Goal: Check status: Check status

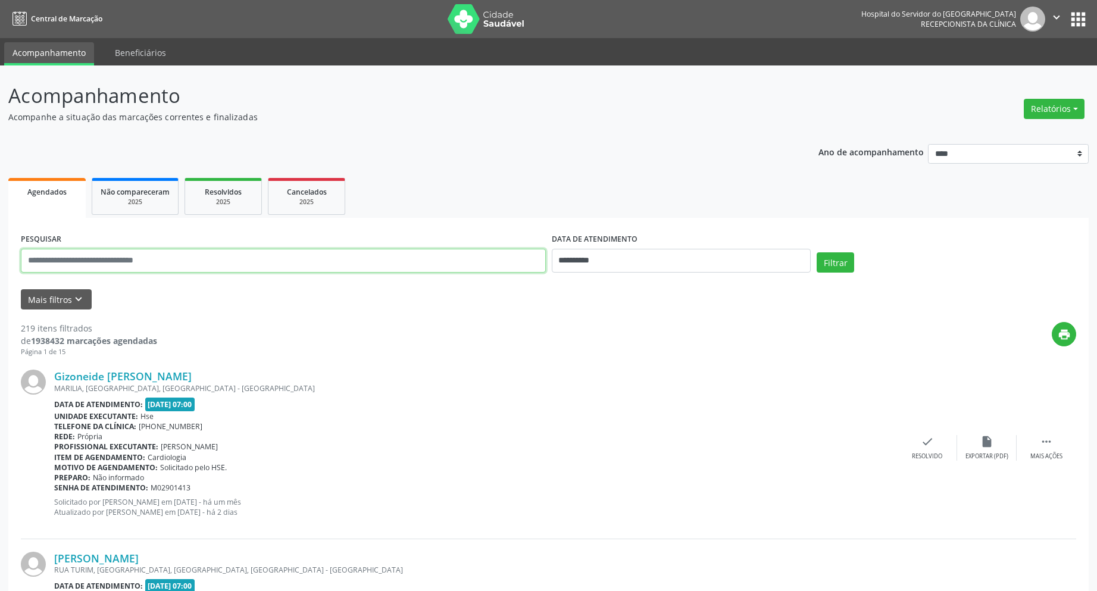
drag, startPoint x: 0, startPoint y: 0, endPoint x: 221, endPoint y: 259, distance: 340.7
click at [221, 259] on input "text" at bounding box center [283, 261] width 525 height 24
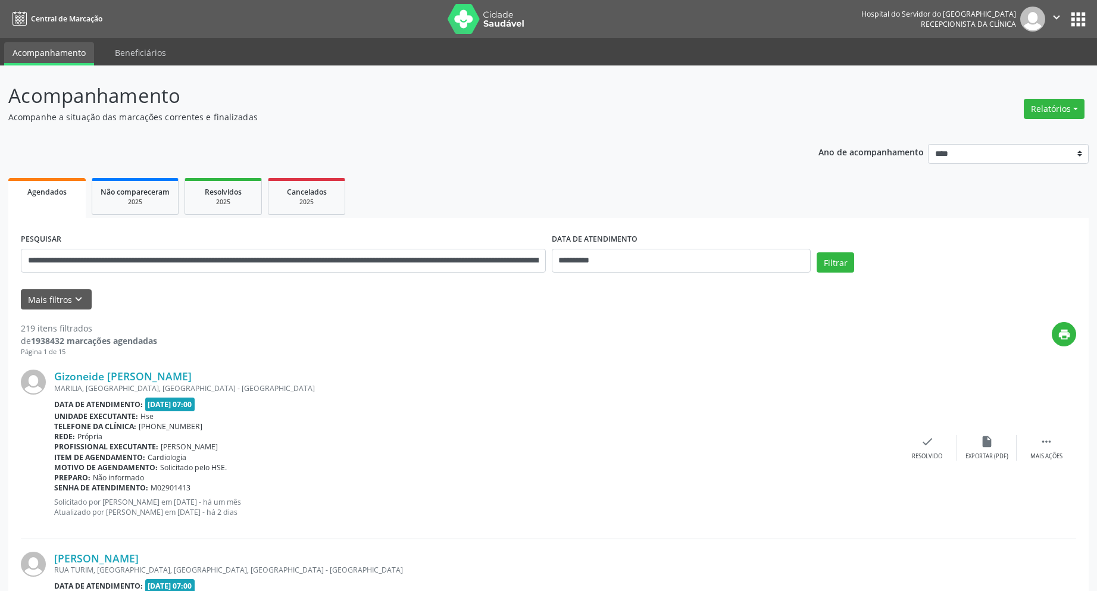
drag, startPoint x: 377, startPoint y: 463, endPoint x: 401, endPoint y: 489, distance: 35.8
click at [401, 489] on div "Gizoneide [PERSON_NAME] [GEOGRAPHIC_DATA], [GEOGRAPHIC_DATA], [GEOGRAPHIC_DATA]…" at bounding box center [475, 448] width 843 height 156
drag, startPoint x: 796, startPoint y: 173, endPoint x: 760, endPoint y: 139, distance: 49.3
click at [541, 263] on input "**********" at bounding box center [283, 261] width 525 height 24
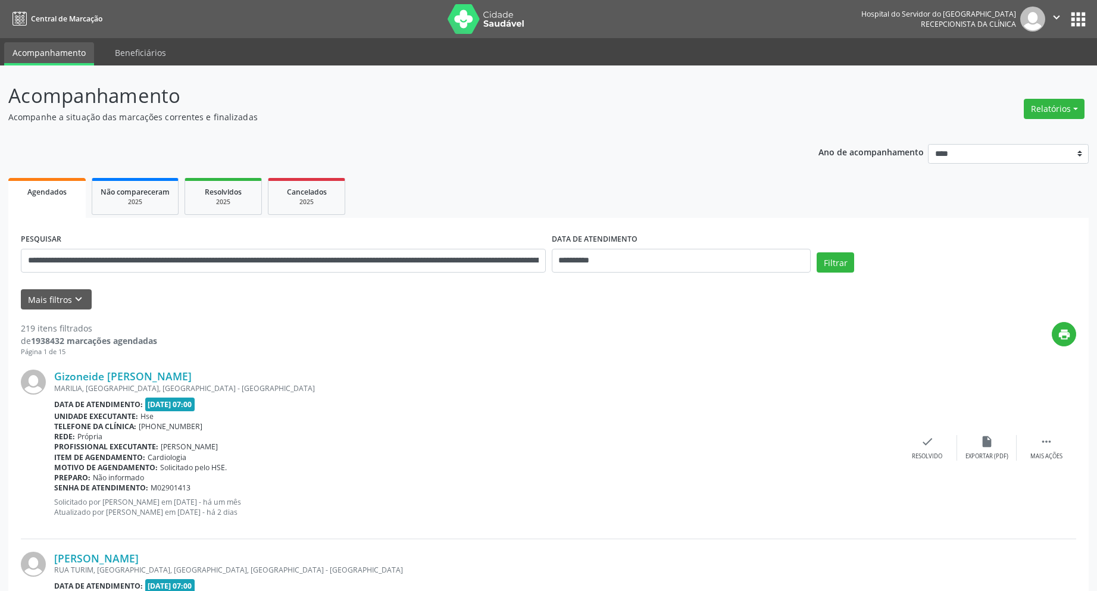
drag, startPoint x: 850, startPoint y: 424, endPoint x: 858, endPoint y: 474, distance: 51.2
click at [858, 474] on div "Gizoneide [PERSON_NAME] [GEOGRAPHIC_DATA], [GEOGRAPHIC_DATA], [GEOGRAPHIC_DATA]…" at bounding box center [475, 448] width 843 height 156
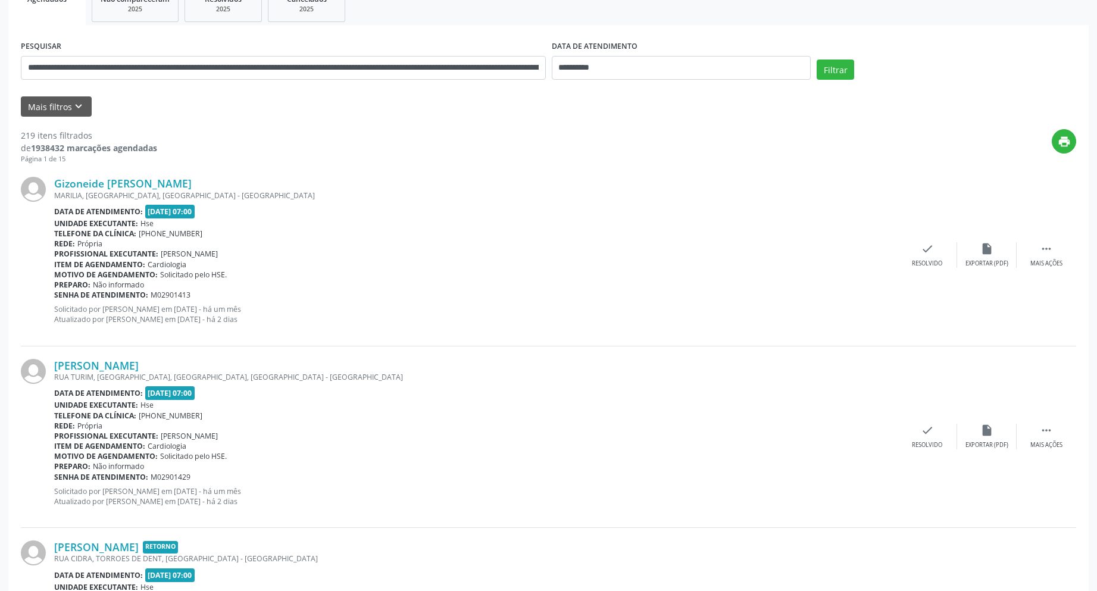
scroll to position [201, 0]
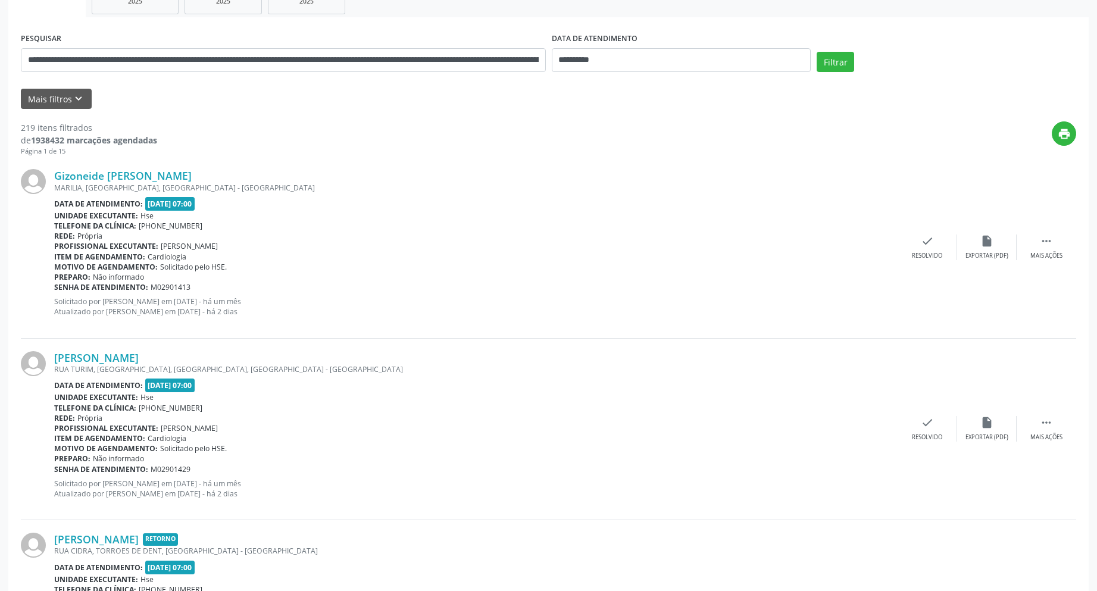
drag, startPoint x: 242, startPoint y: 179, endPoint x: 500, endPoint y: 107, distance: 268.2
drag, startPoint x: 515, startPoint y: 97, endPoint x: 349, endPoint y: 17, distance: 184.0
click at [455, 91] on div "Mais filtros keyboard_arrow_down" at bounding box center [548, 99] width 1061 height 21
click at [323, 49] on input "**********" at bounding box center [283, 60] width 525 height 24
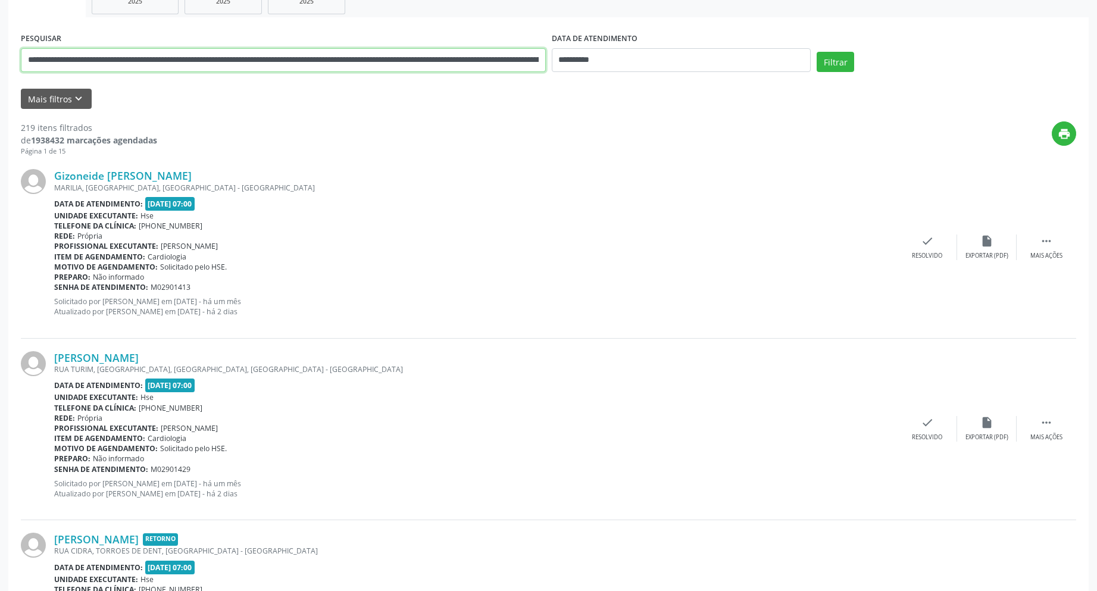
type input "**********"
click at [531, 63] on input "**********" at bounding box center [283, 60] width 525 height 24
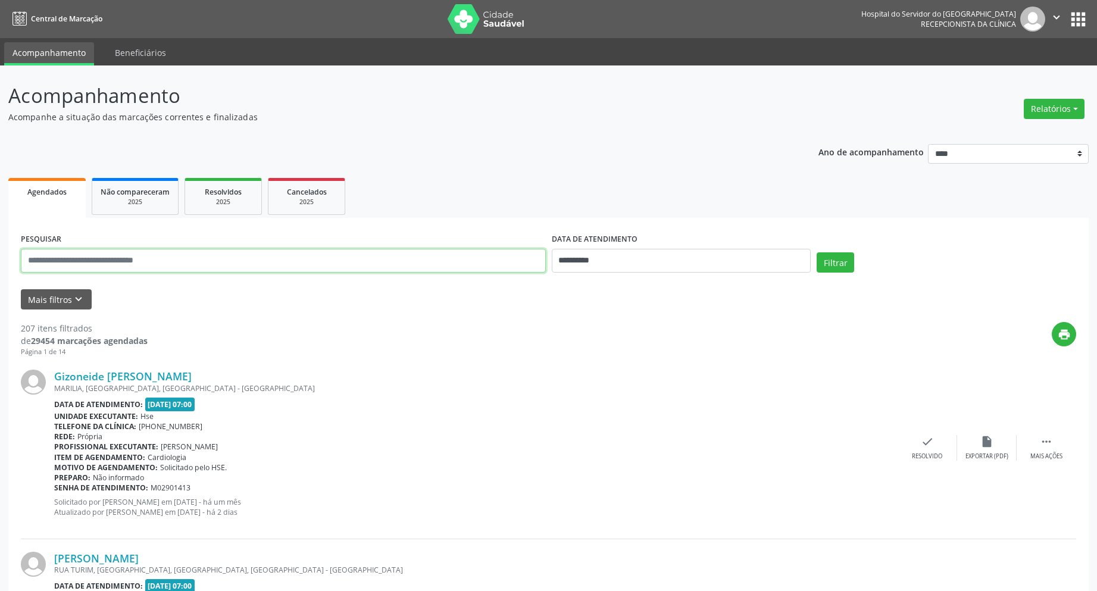
click at [173, 259] on input "text" at bounding box center [283, 261] width 525 height 24
type input "**********"
click at [647, 260] on input "**********" at bounding box center [682, 261] width 260 height 24
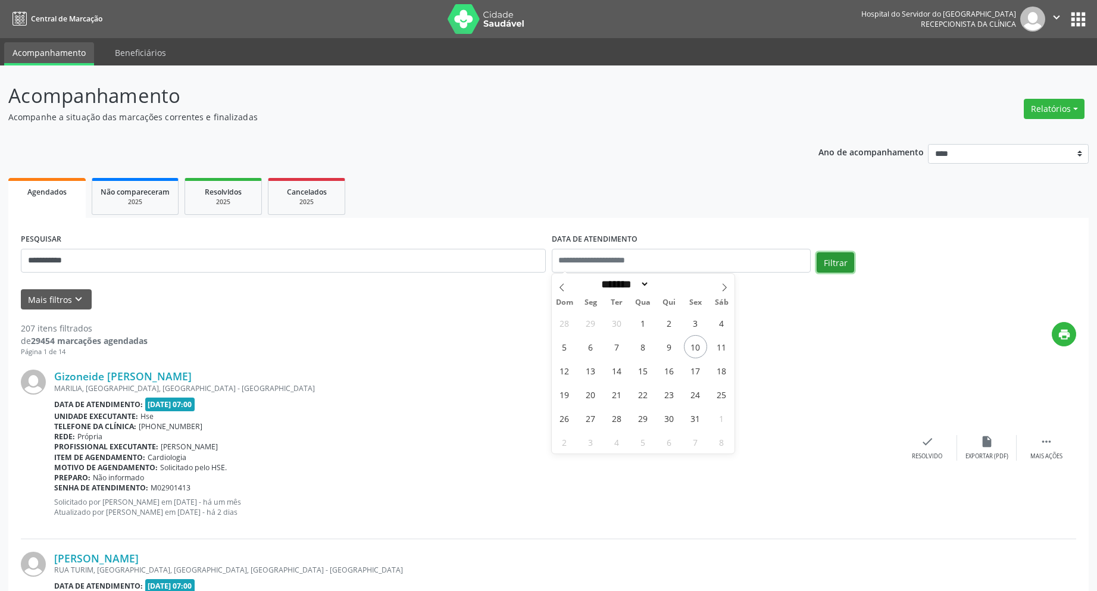
click at [834, 259] on button "Filtrar" at bounding box center [836, 262] width 38 height 20
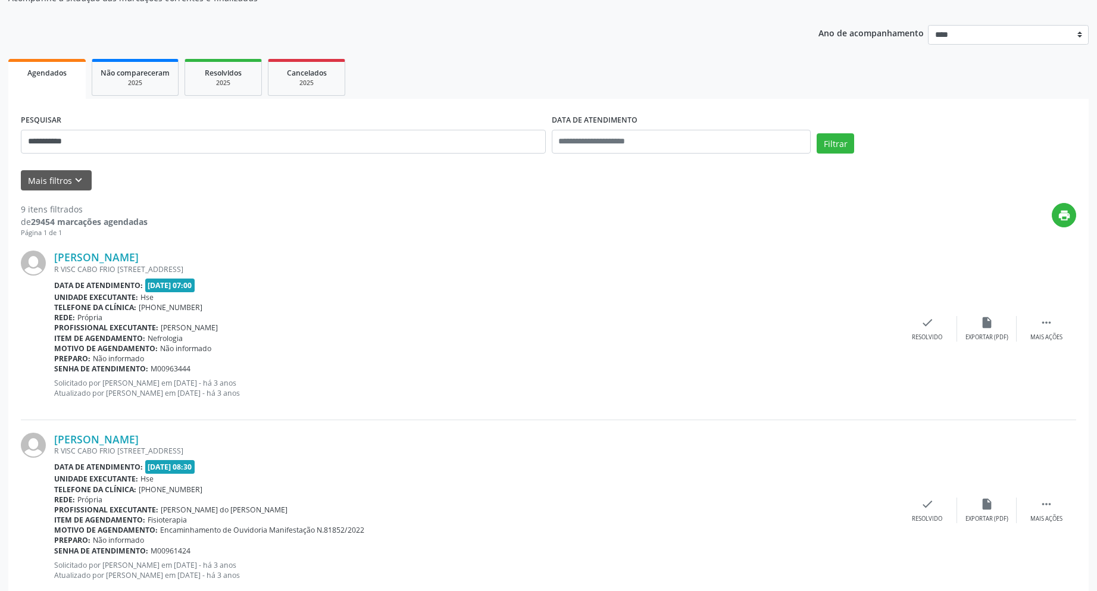
scroll to position [60, 0]
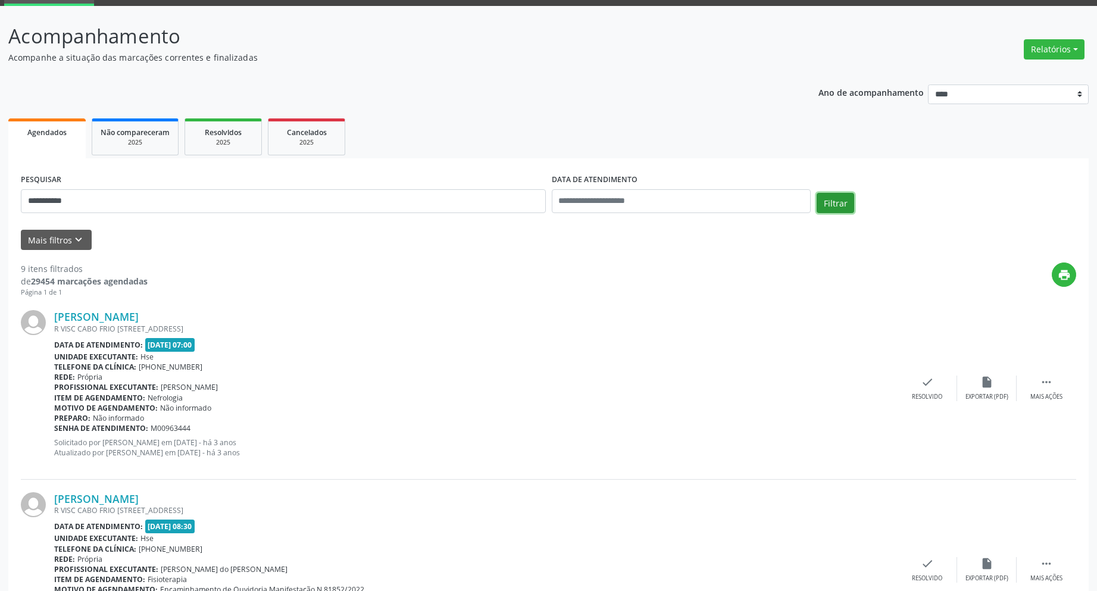
click at [838, 203] on button "Filtrar" at bounding box center [836, 203] width 38 height 20
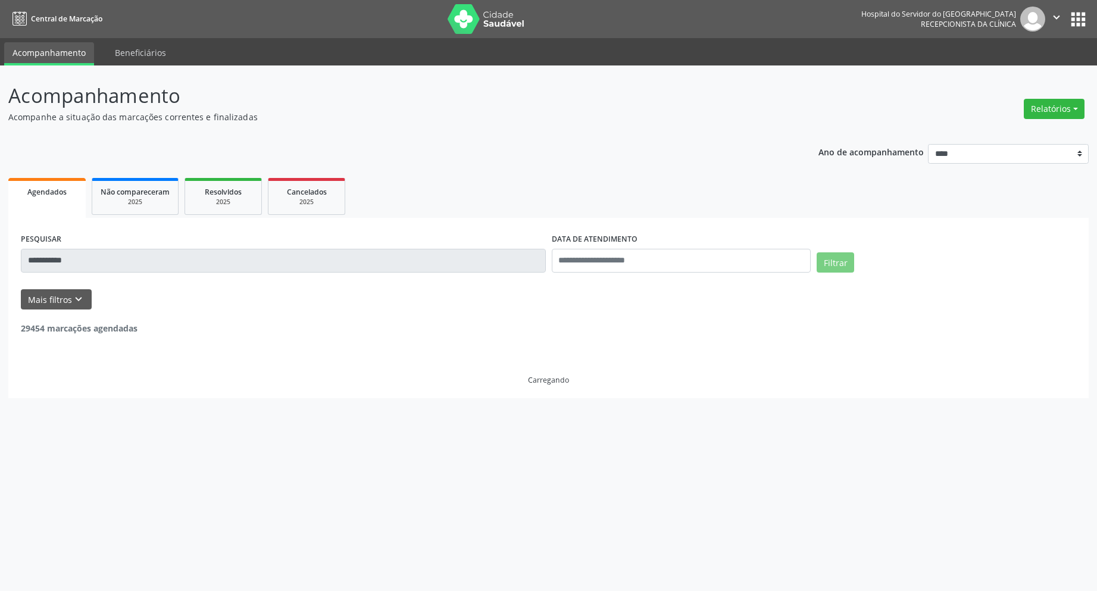
scroll to position [0, 0]
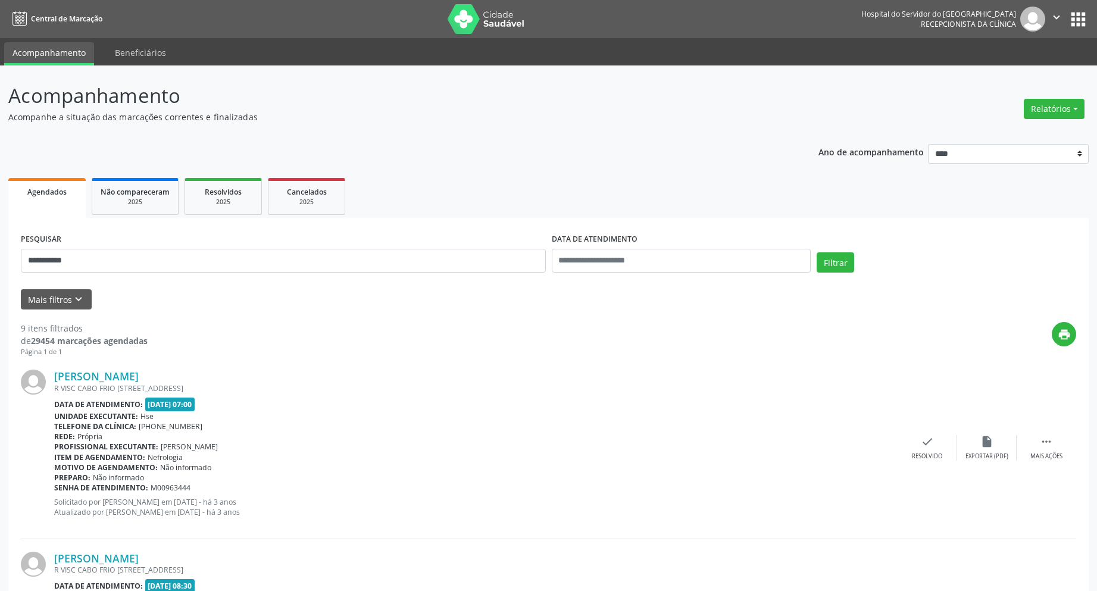
click at [1078, 19] on button "apps" at bounding box center [1078, 19] width 21 height 21
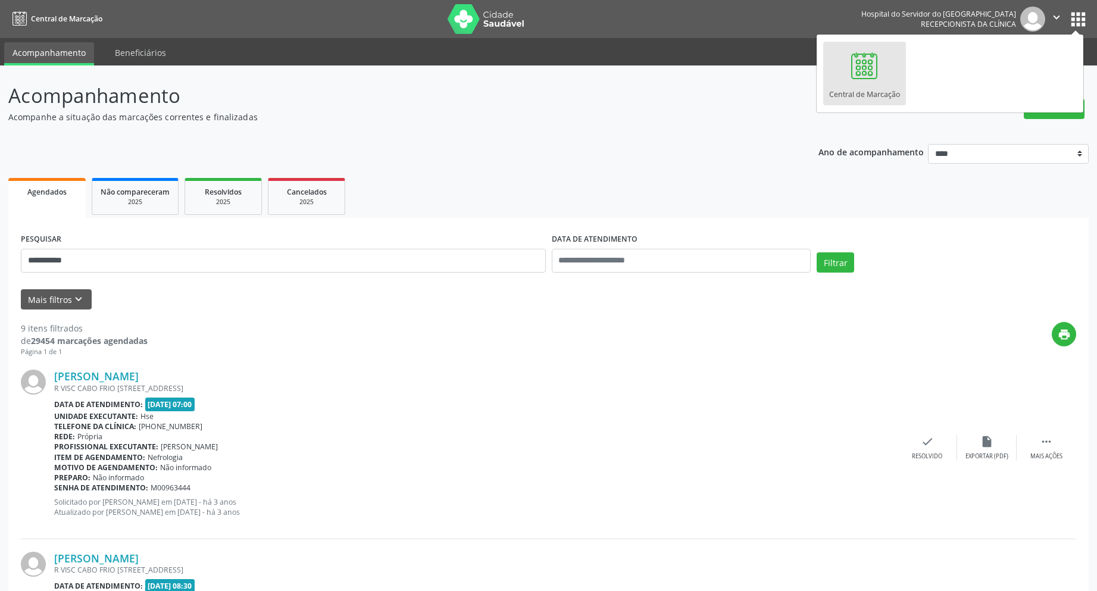
click at [1076, 19] on button "apps" at bounding box center [1078, 19] width 21 height 21
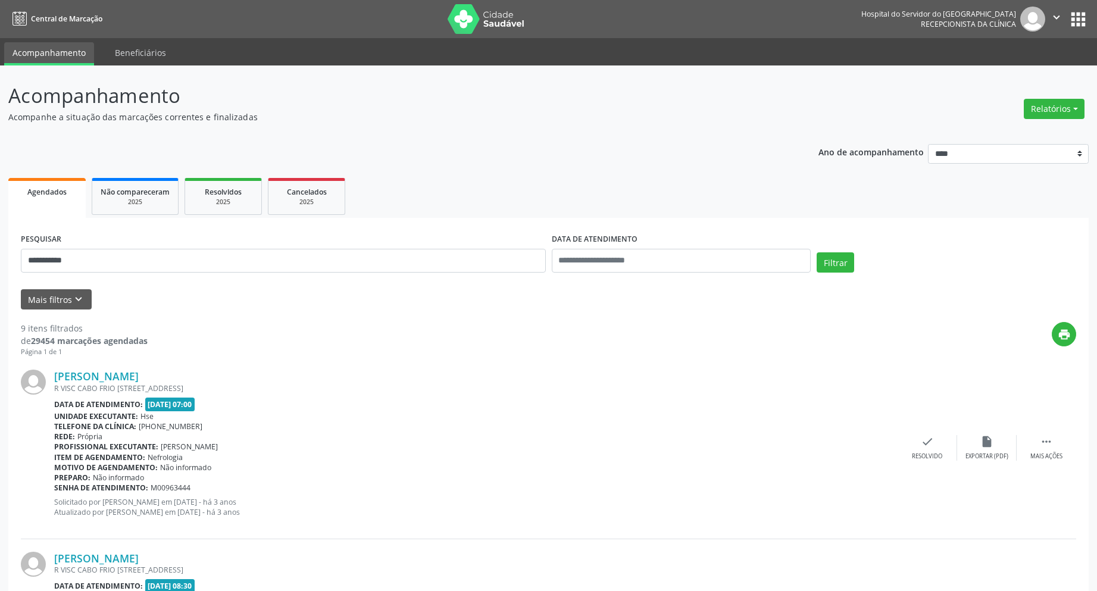
click at [1032, 20] on img at bounding box center [1032, 19] width 25 height 25
click at [1054, 16] on icon "" at bounding box center [1056, 17] width 13 height 13
drag, startPoint x: 1073, startPoint y: 64, endPoint x: 1082, endPoint y: 26, distance: 38.5
click at [1073, 63] on ul "Acompanhamento Beneficiários" at bounding box center [548, 51] width 1097 height 27
click at [1076, 20] on button "apps" at bounding box center [1078, 19] width 21 height 21
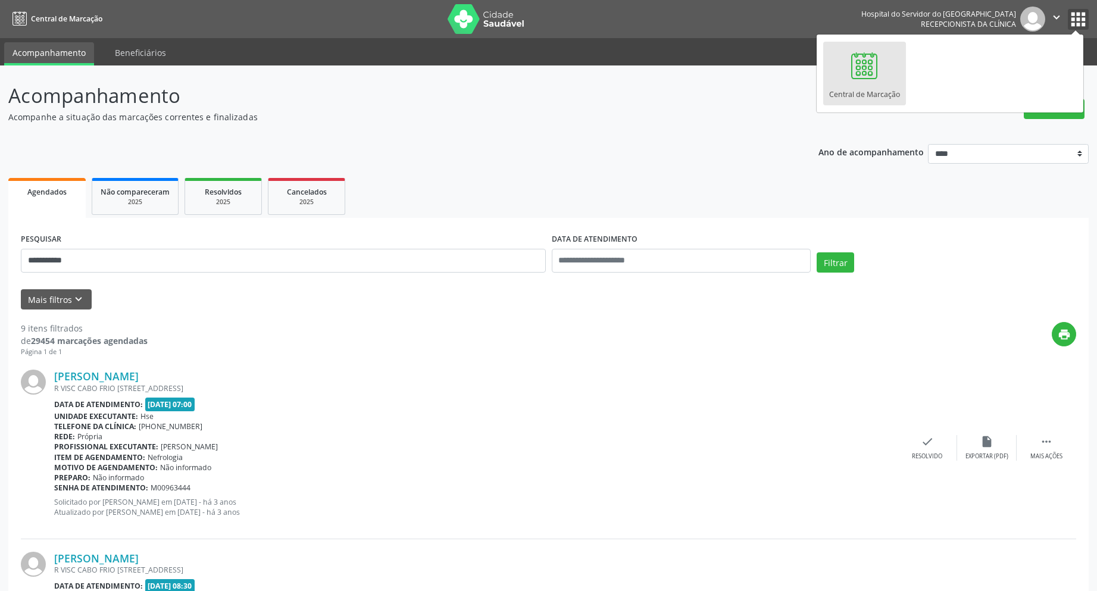
click at [1068, 9] on button "apps" at bounding box center [1078, 19] width 21 height 21
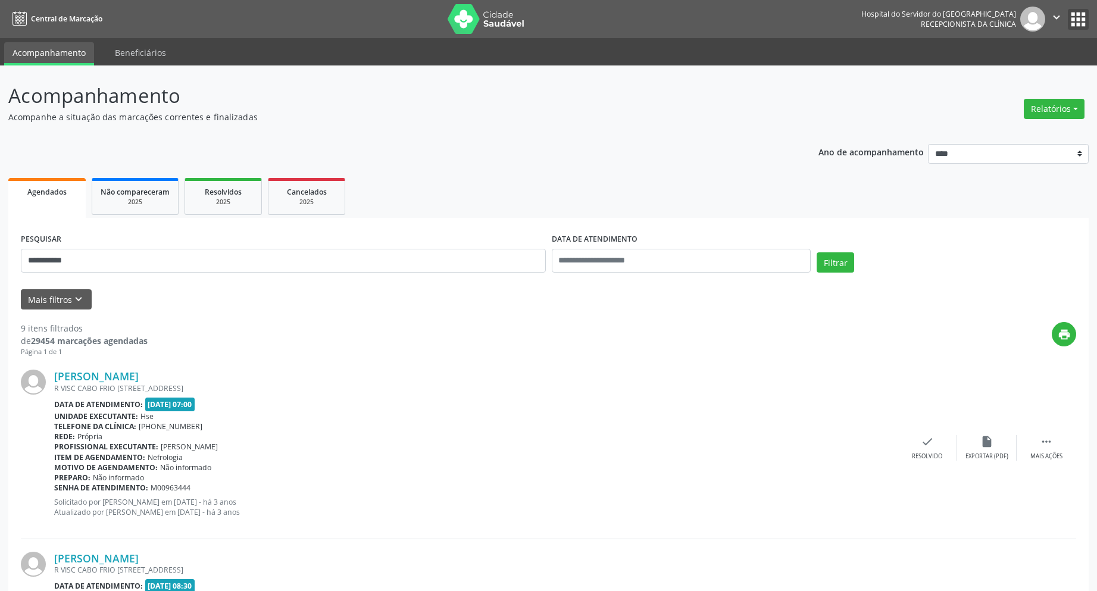
click at [1068, 9] on button "apps" at bounding box center [1078, 19] width 21 height 21
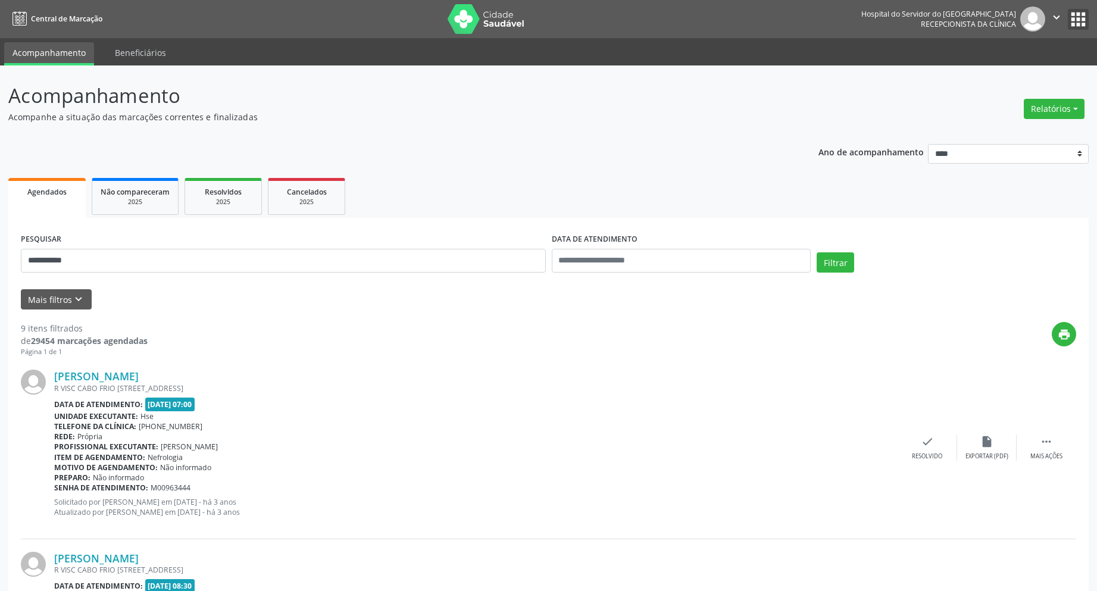
click at [1068, 9] on button "apps" at bounding box center [1078, 19] width 21 height 21
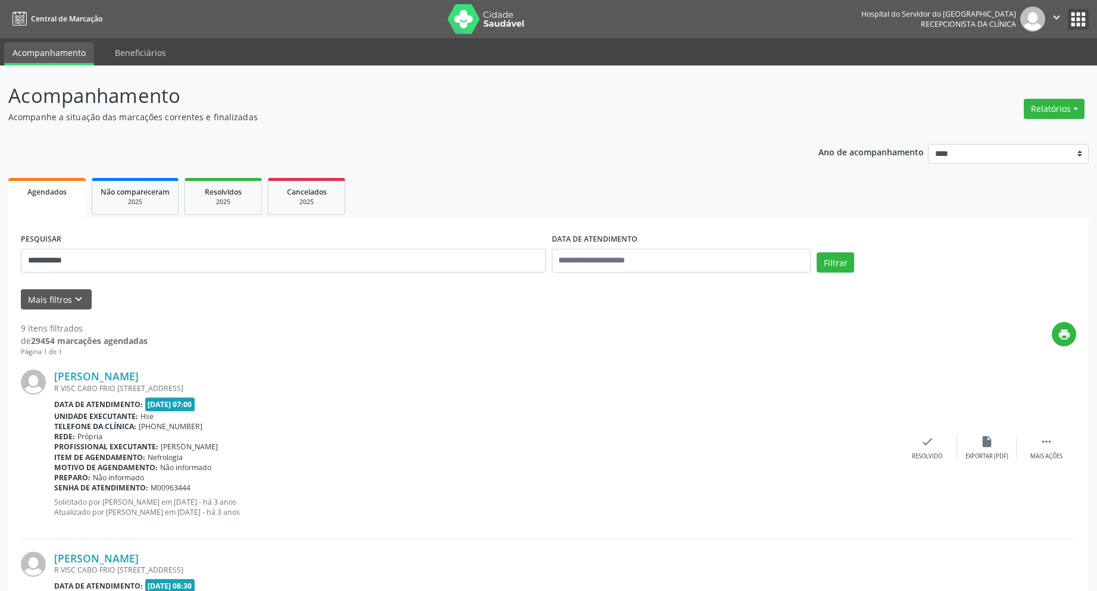
click at [1068, 9] on button "apps" at bounding box center [1078, 19] width 21 height 21
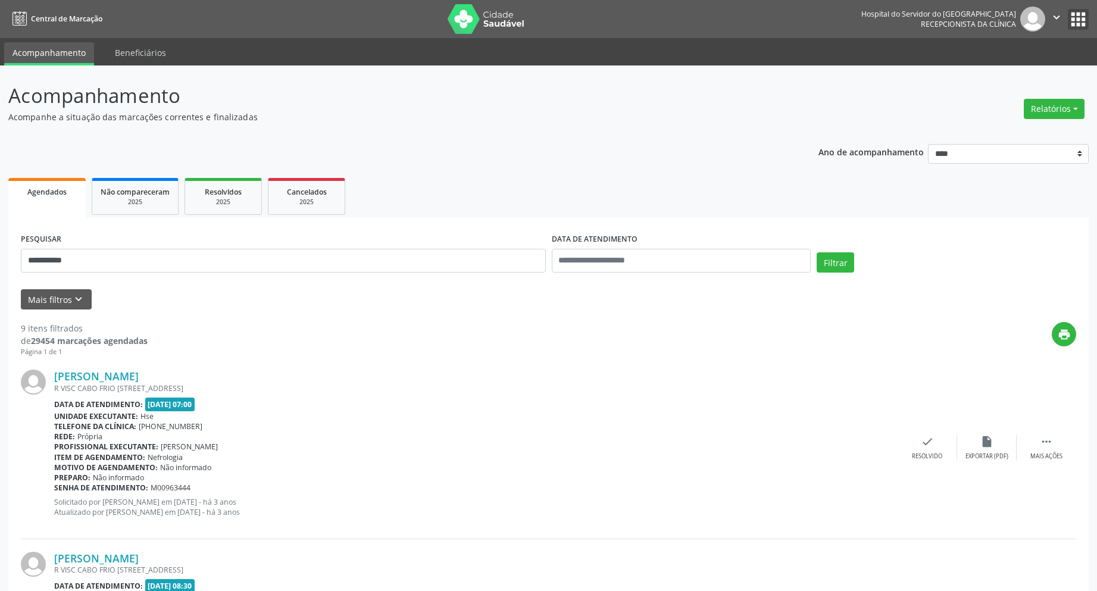
click at [1068, 9] on button "apps" at bounding box center [1078, 19] width 21 height 21
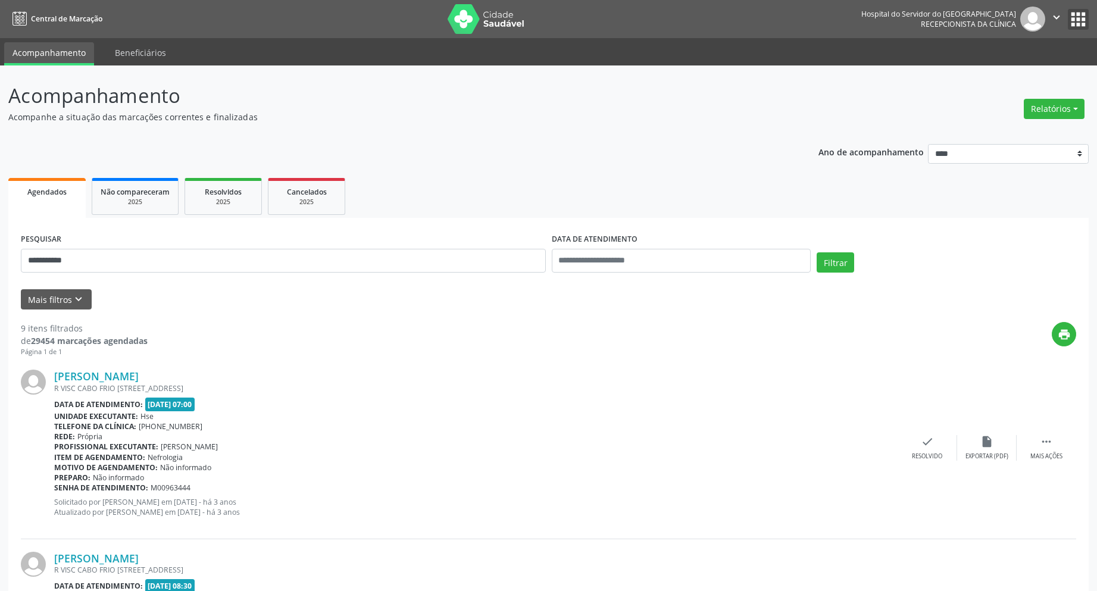
click at [1068, 9] on button "apps" at bounding box center [1078, 19] width 21 height 21
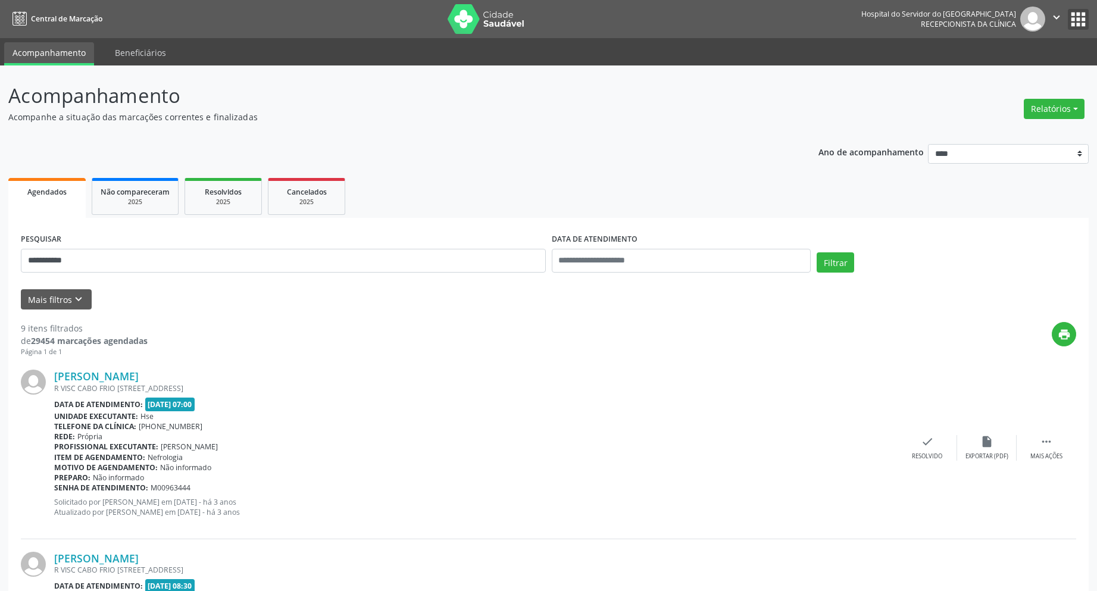
click at [1068, 9] on button "apps" at bounding box center [1078, 19] width 21 height 21
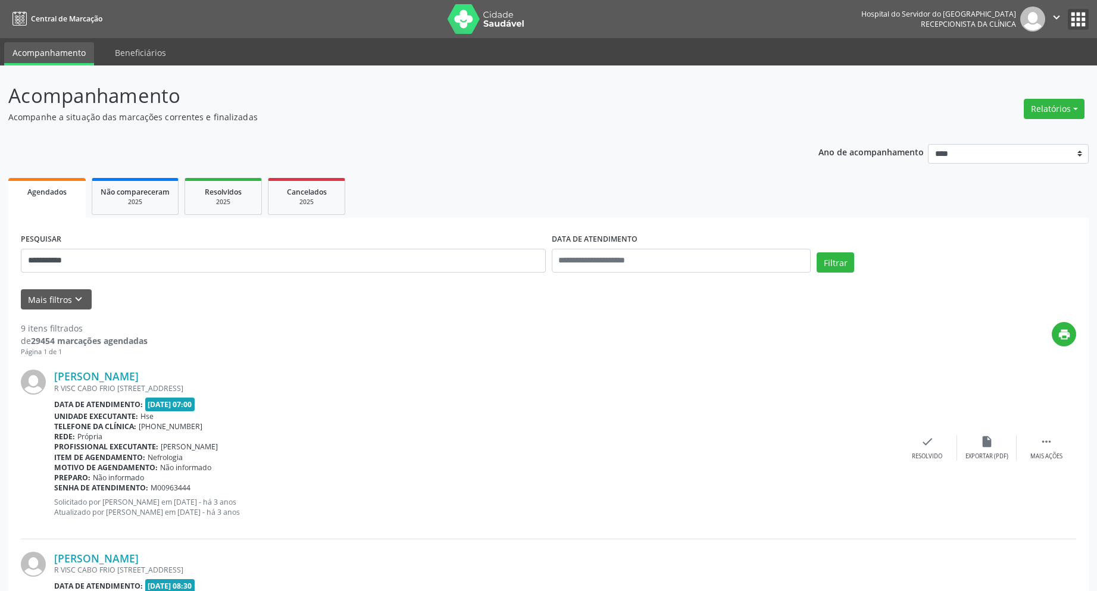
click at [1068, 9] on button "apps" at bounding box center [1078, 19] width 21 height 21
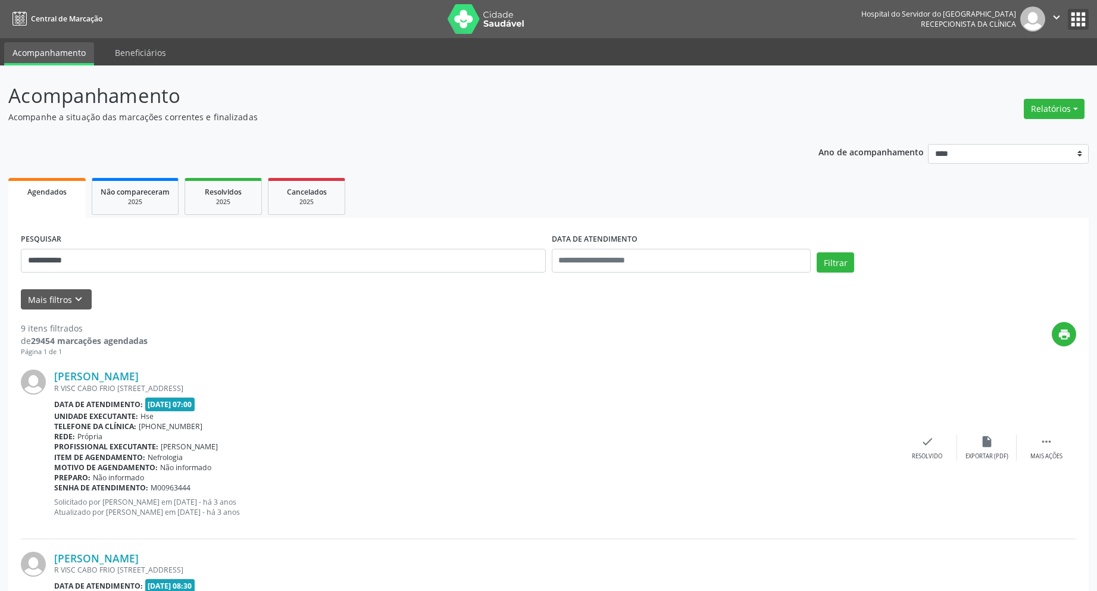
click at [1068, 9] on button "apps" at bounding box center [1078, 19] width 21 height 21
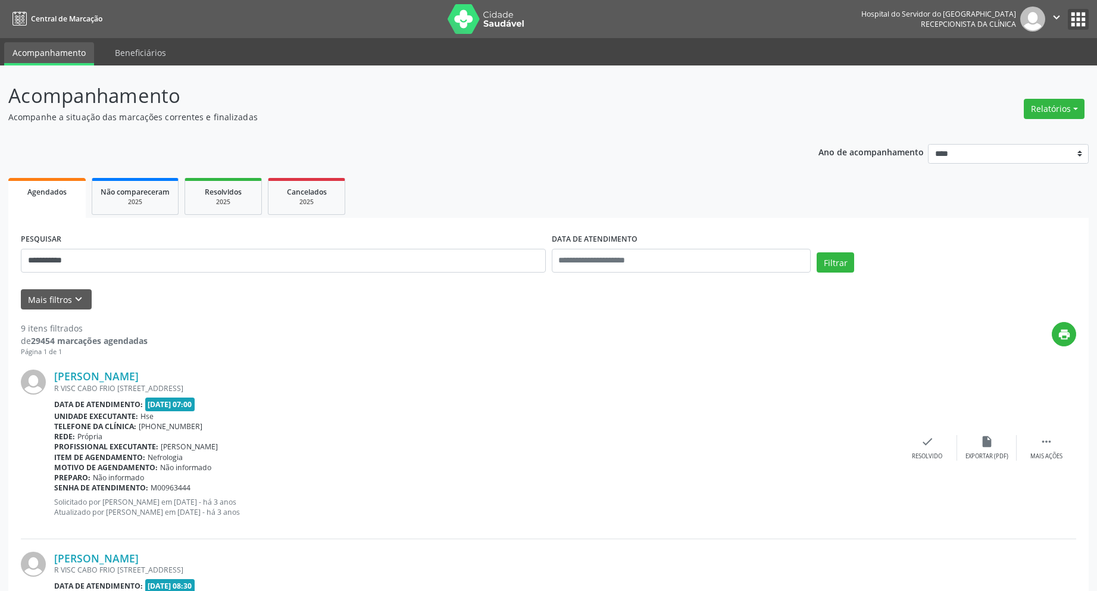
click at [1068, 9] on button "apps" at bounding box center [1078, 19] width 21 height 21
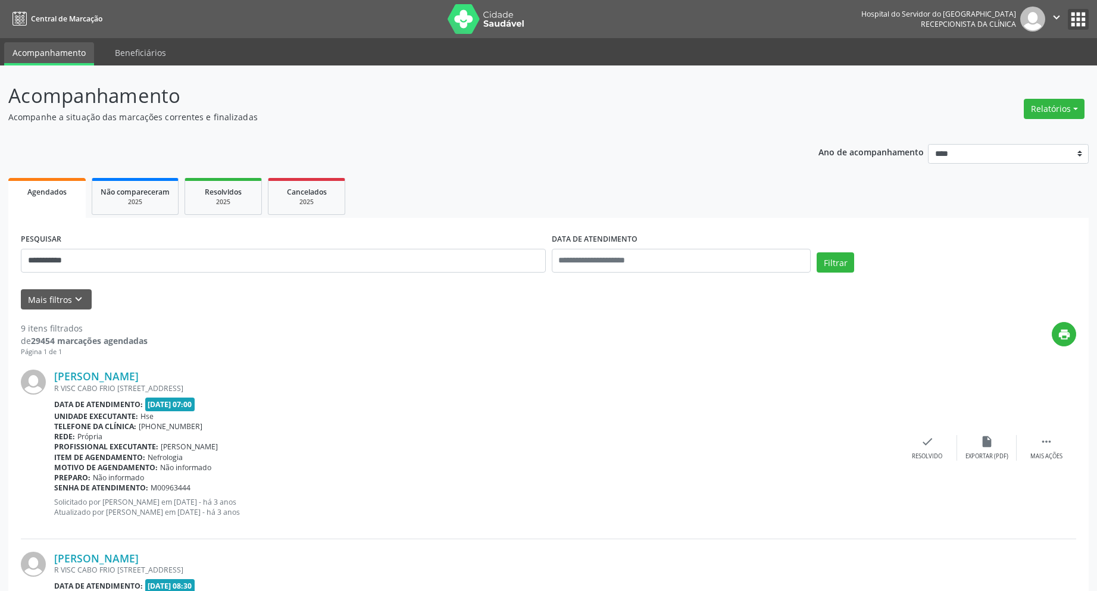
click at [1068, 9] on button "apps" at bounding box center [1078, 19] width 21 height 21
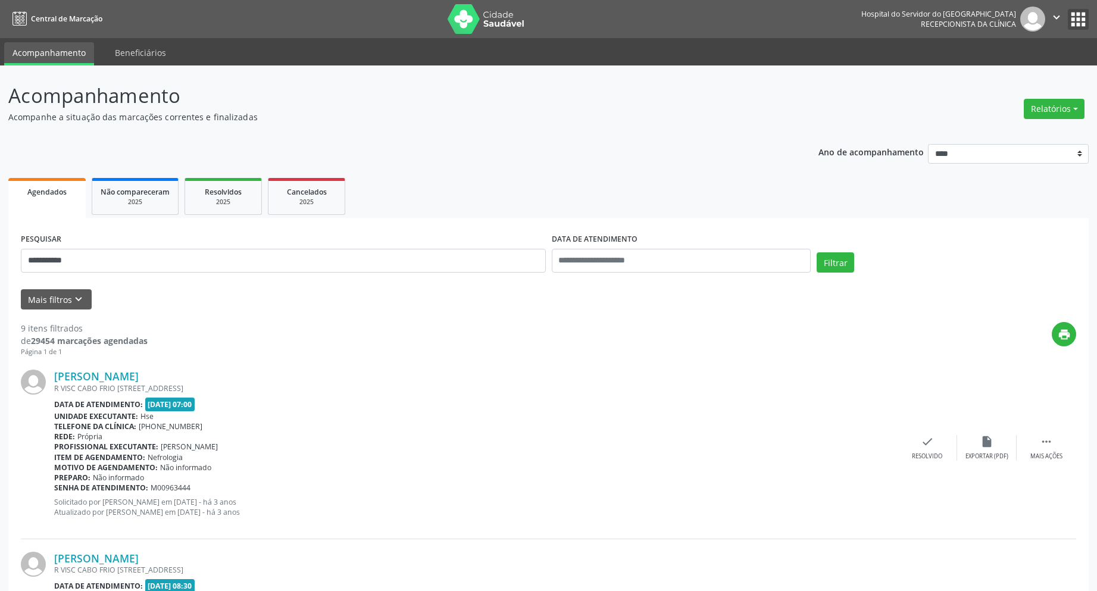
click at [1068, 9] on button "apps" at bounding box center [1078, 19] width 21 height 21
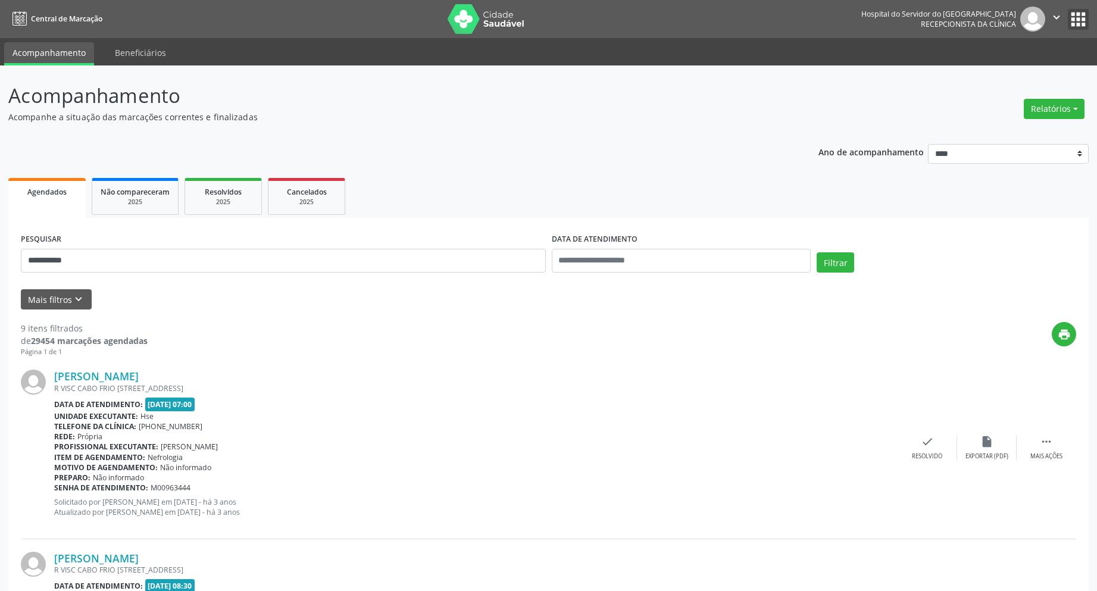
click at [1068, 9] on button "apps" at bounding box center [1078, 19] width 21 height 21
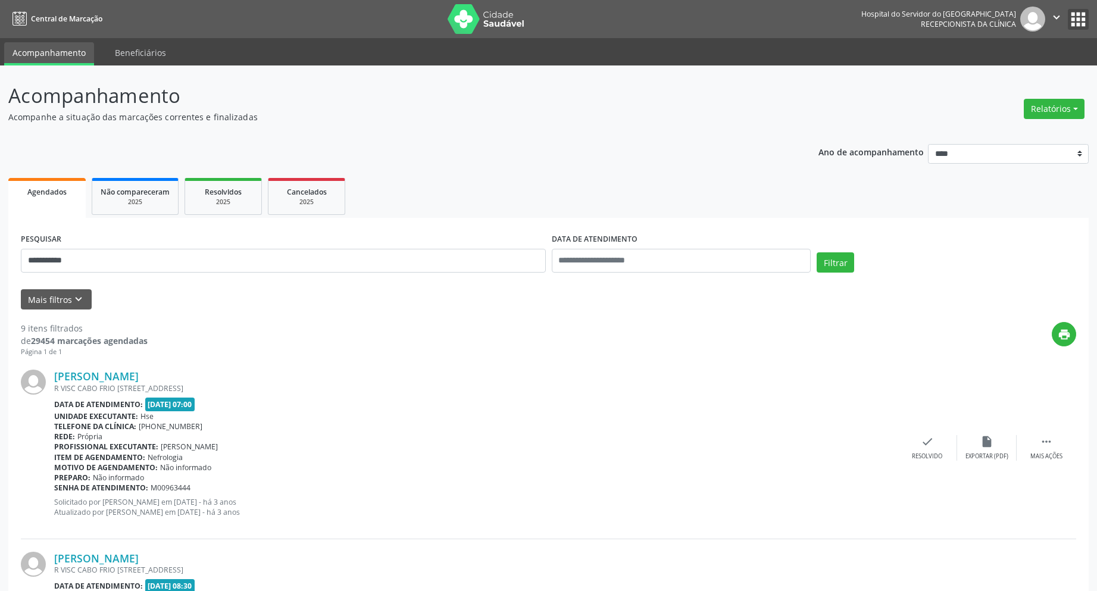
click at [1068, 9] on button "apps" at bounding box center [1078, 19] width 21 height 21
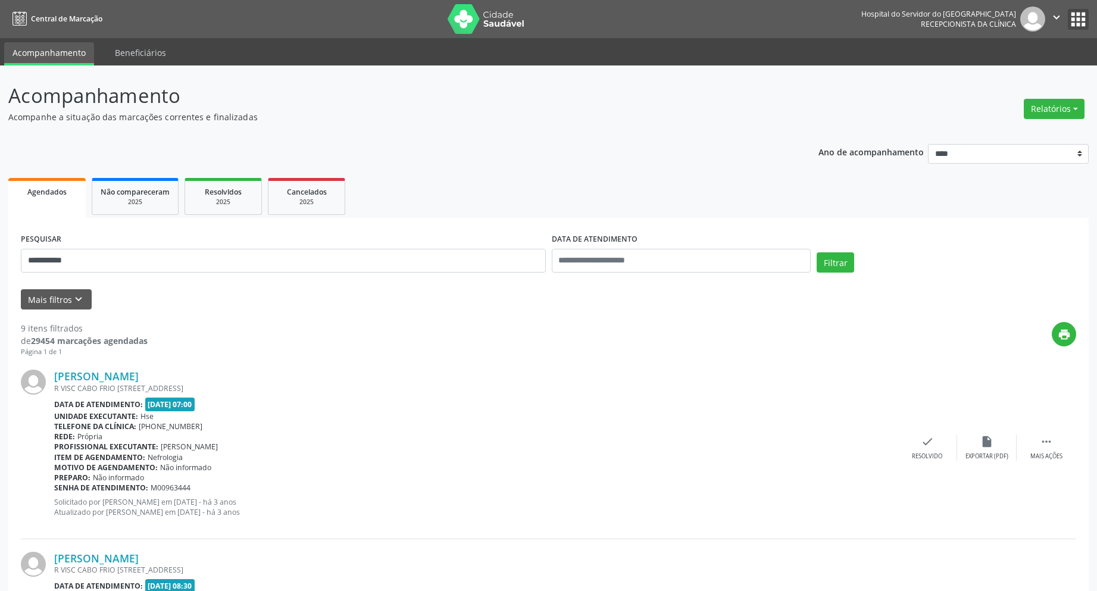
click at [1068, 9] on button "apps" at bounding box center [1078, 19] width 21 height 21
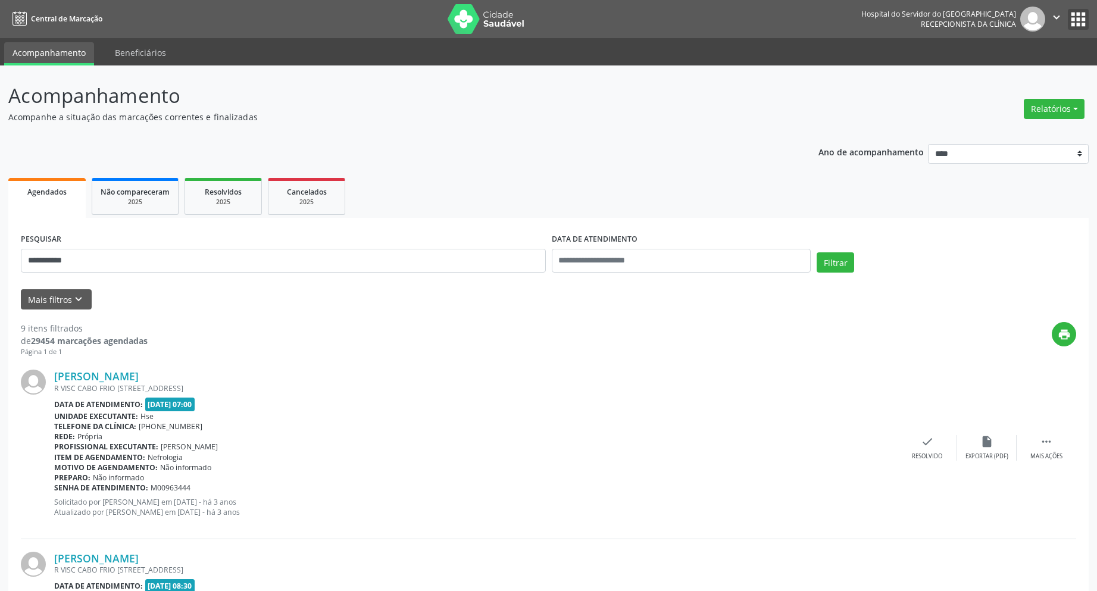
click at [1068, 9] on button "apps" at bounding box center [1078, 19] width 21 height 21
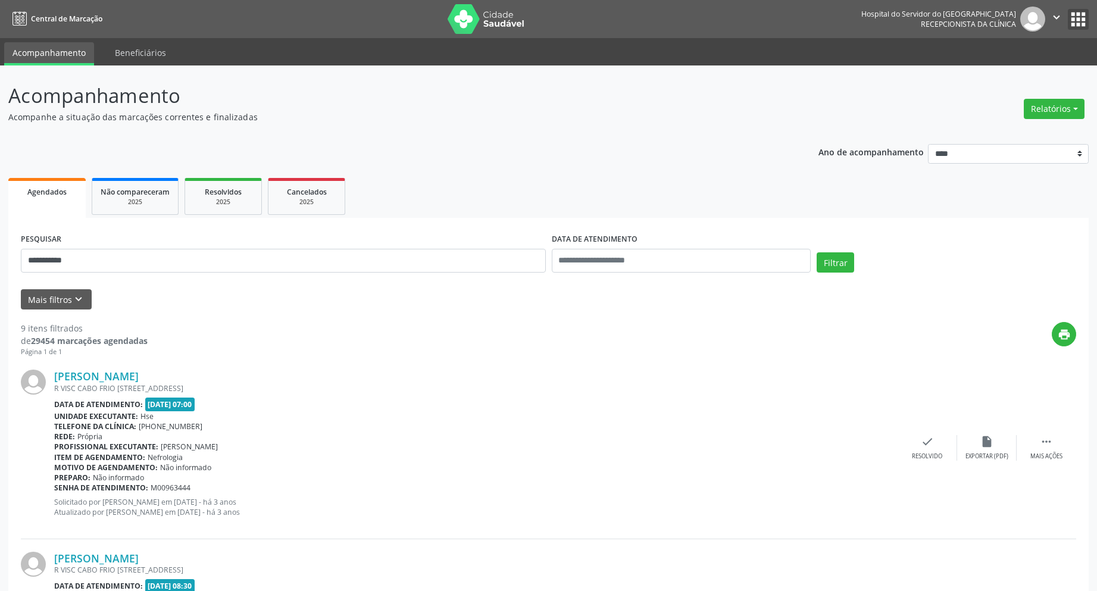
click at [1068, 9] on button "apps" at bounding box center [1078, 19] width 21 height 21
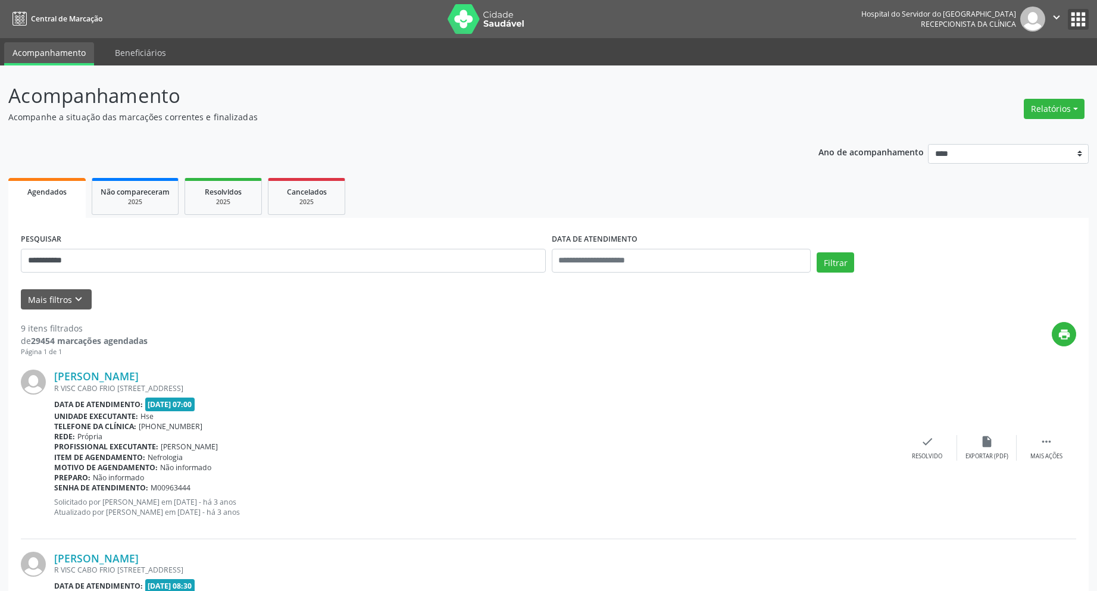
click at [1068, 9] on button "apps" at bounding box center [1078, 19] width 21 height 21
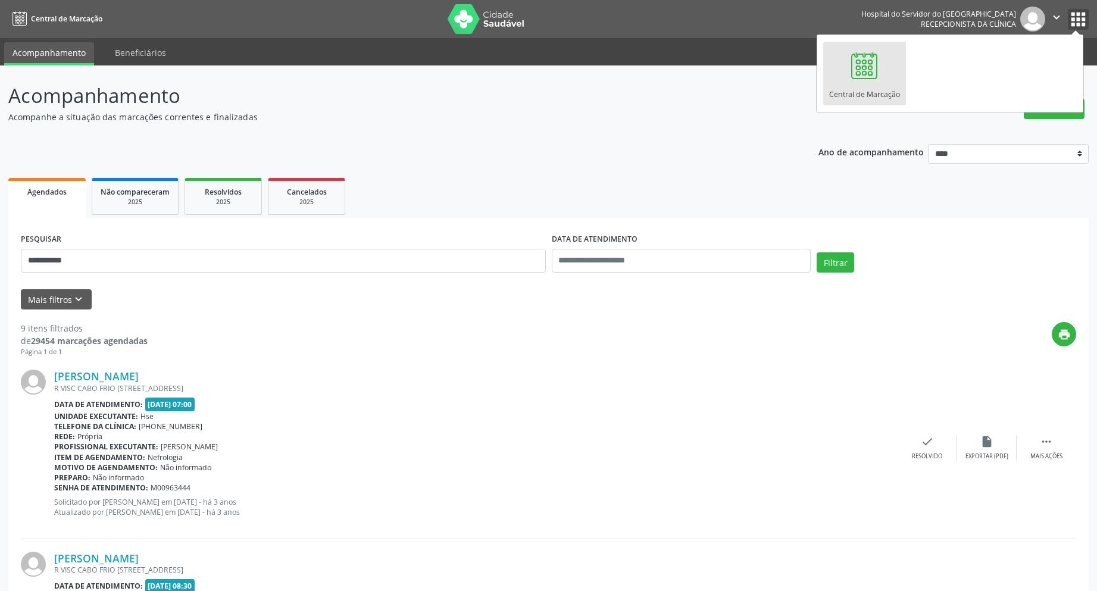
click at [1068, 9] on button "apps" at bounding box center [1078, 19] width 21 height 21
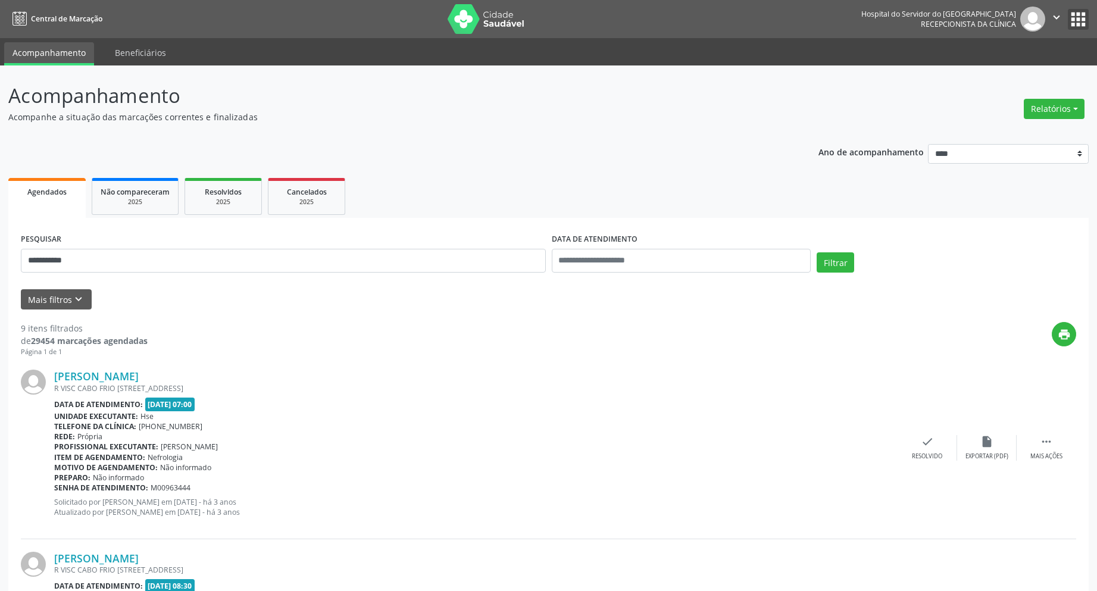
click at [1068, 9] on button "apps" at bounding box center [1078, 19] width 21 height 21
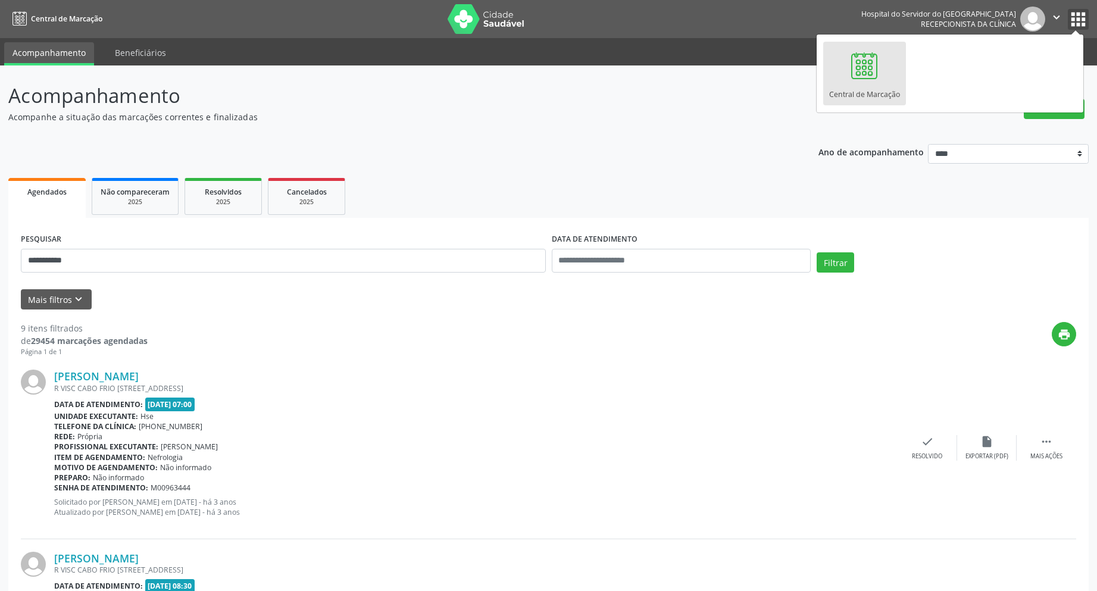
click at [1068, 9] on button "apps" at bounding box center [1078, 19] width 21 height 21
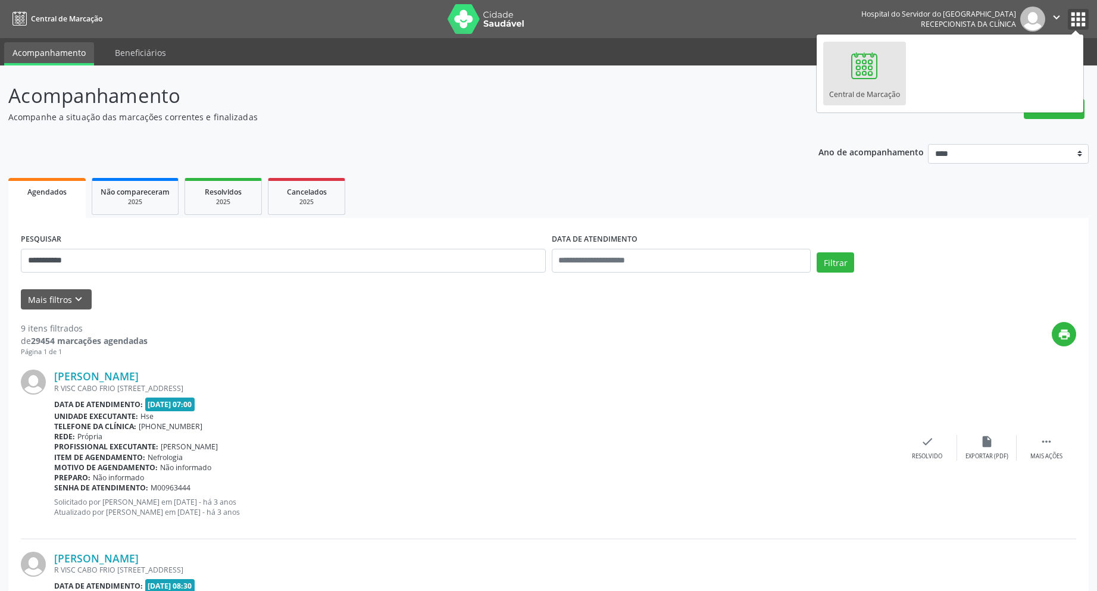
click at [1068, 9] on button "apps" at bounding box center [1078, 19] width 21 height 21
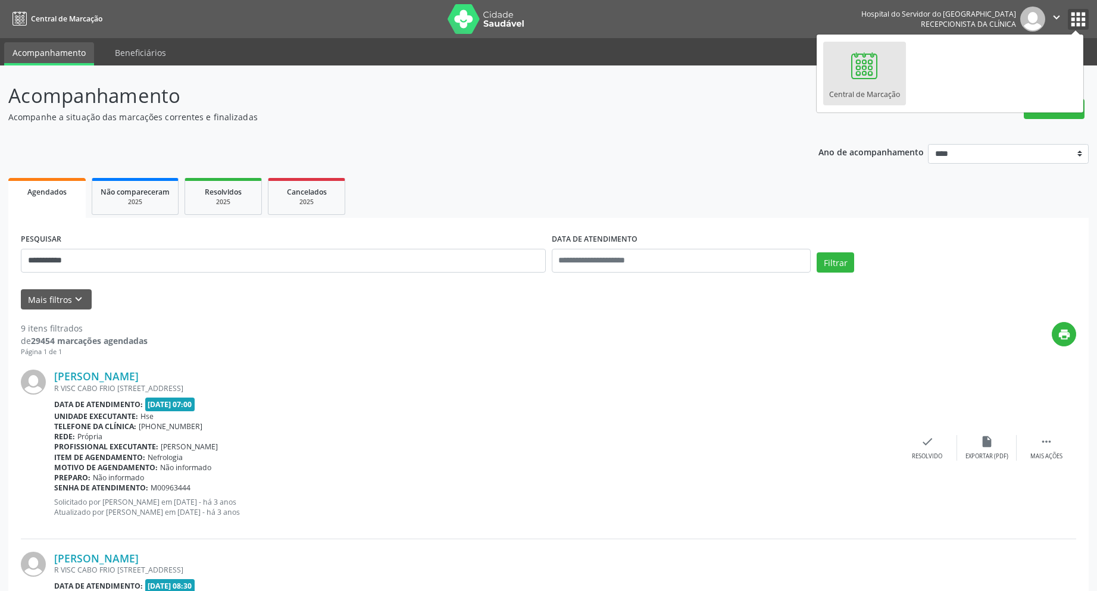
click at [1068, 9] on button "apps" at bounding box center [1078, 19] width 21 height 21
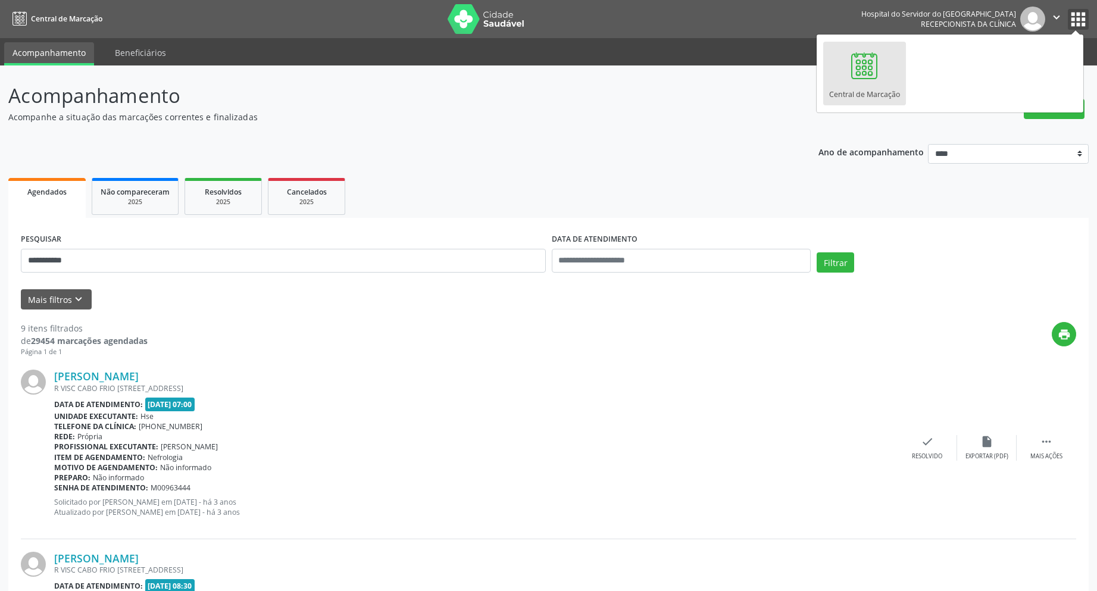
click at [1068, 9] on button "apps" at bounding box center [1078, 19] width 21 height 21
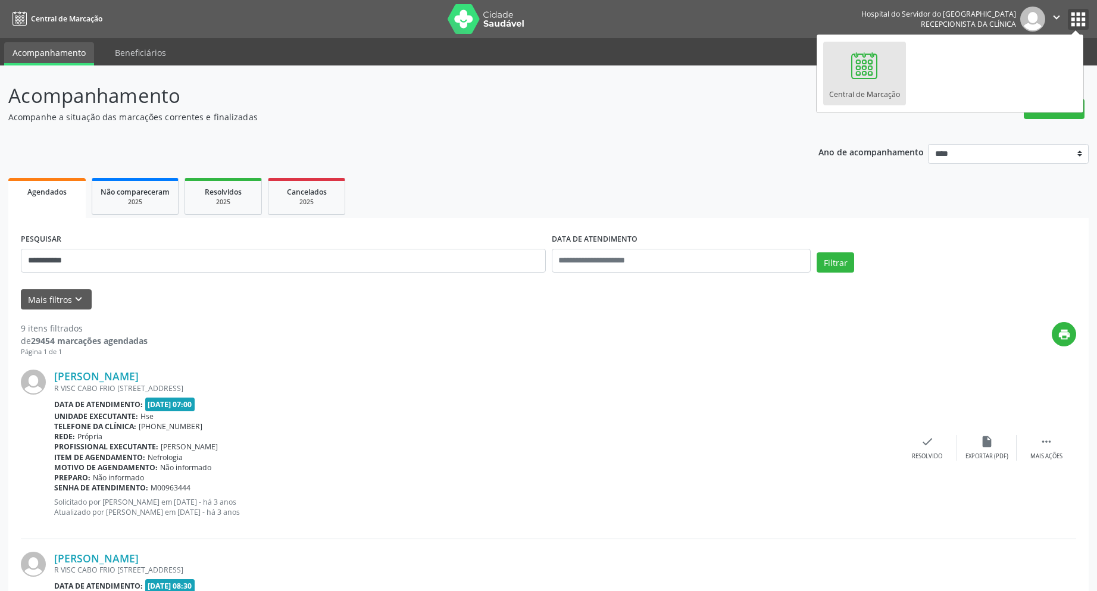
click at [1068, 9] on button "apps" at bounding box center [1078, 19] width 21 height 21
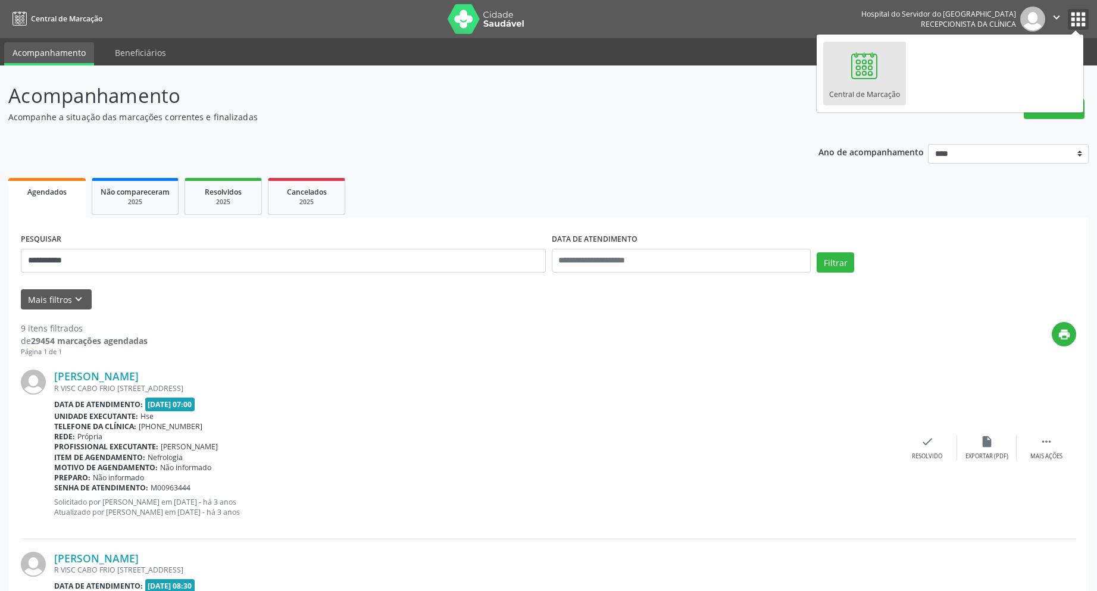
click at [1068, 9] on button "apps" at bounding box center [1078, 19] width 21 height 21
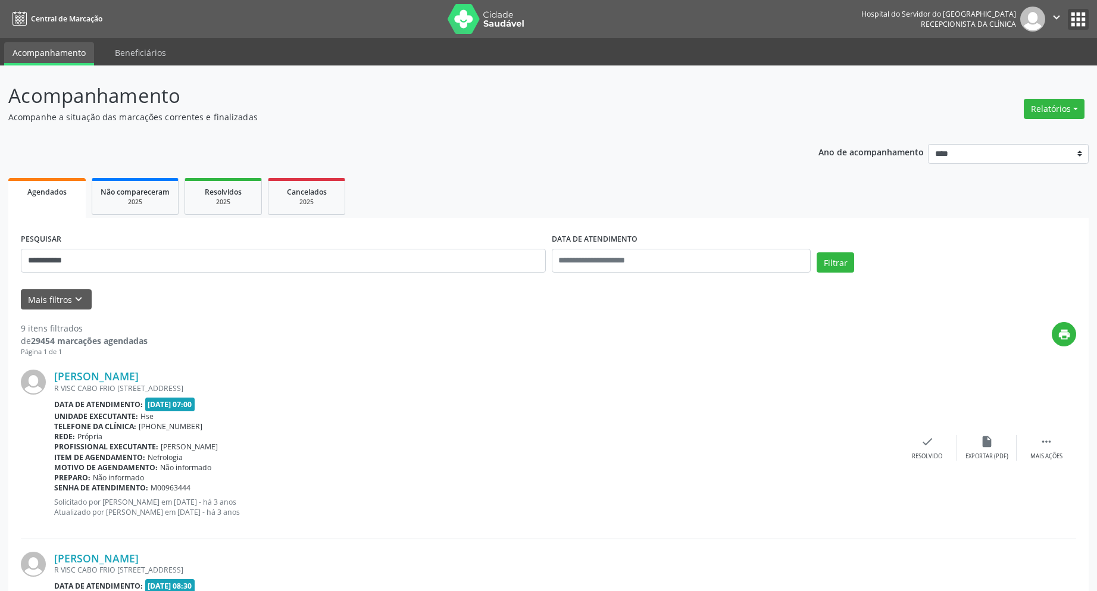
click at [1068, 9] on button "apps" at bounding box center [1078, 19] width 21 height 21
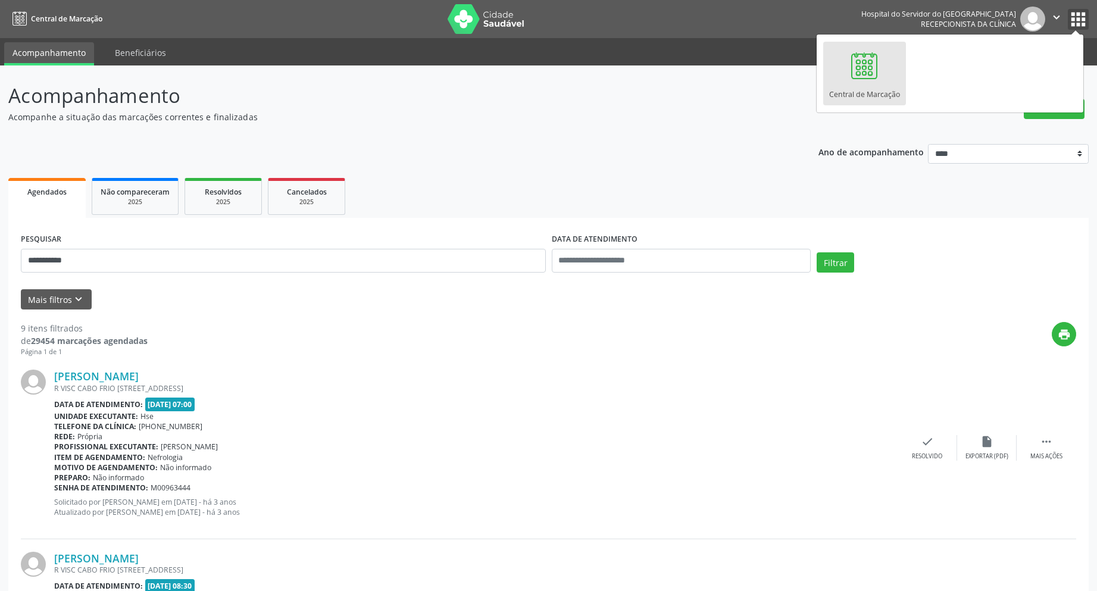
click at [1068, 9] on button "apps" at bounding box center [1078, 19] width 21 height 21
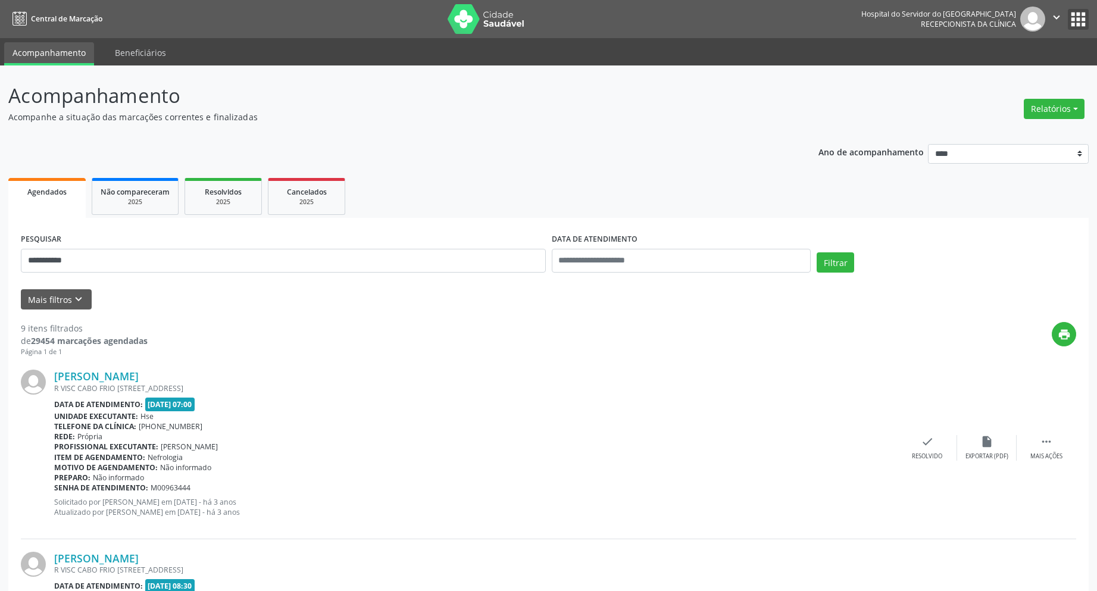
click at [1068, 9] on button "apps" at bounding box center [1078, 19] width 21 height 21
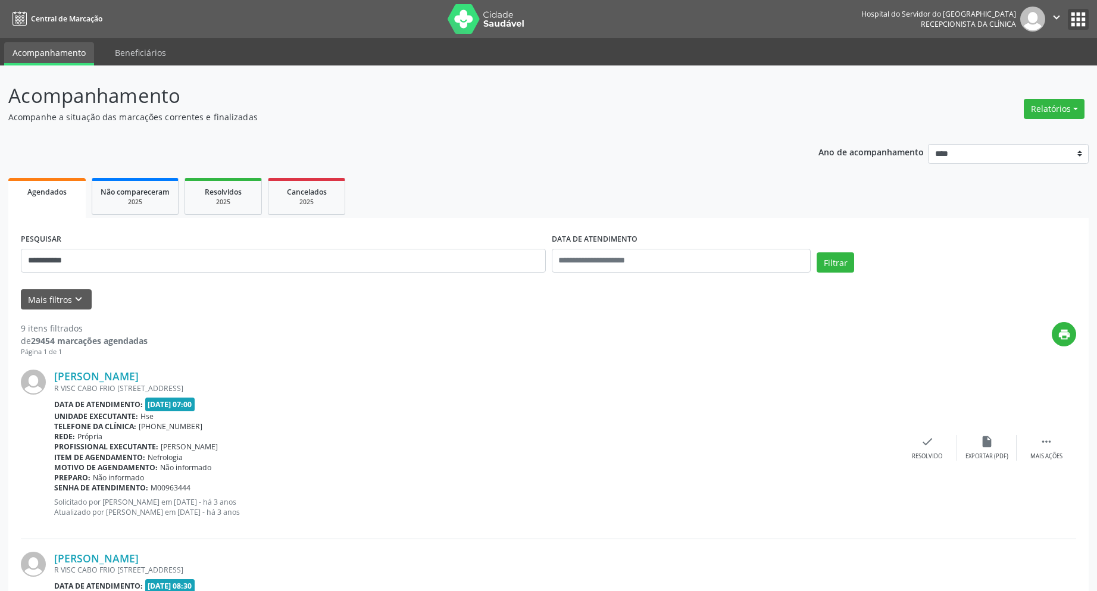
click at [1068, 9] on button "apps" at bounding box center [1078, 19] width 21 height 21
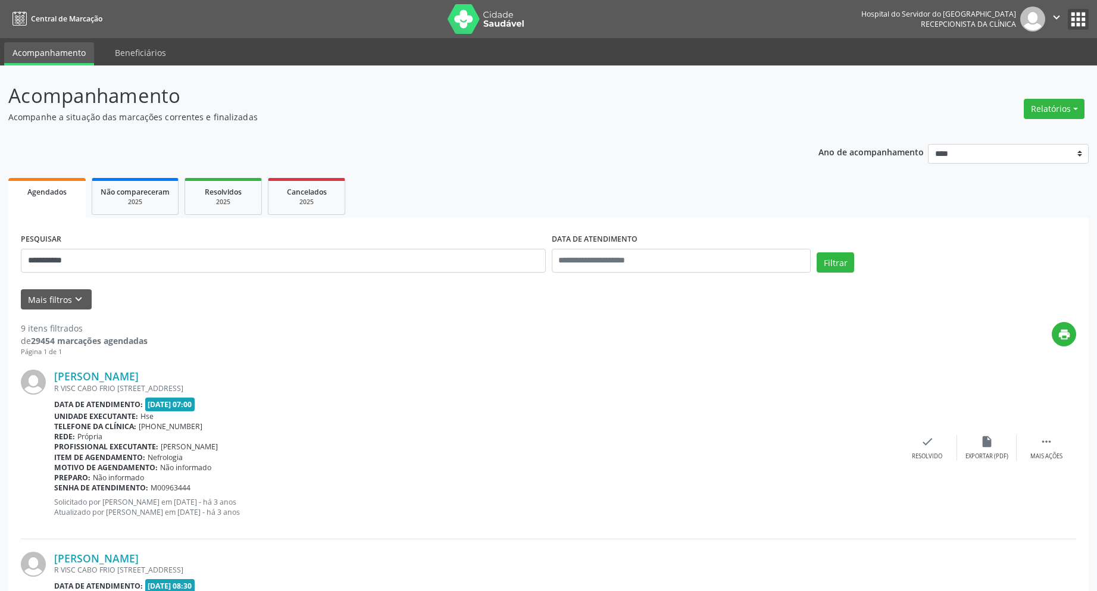
click at [1068, 9] on button "apps" at bounding box center [1078, 19] width 21 height 21
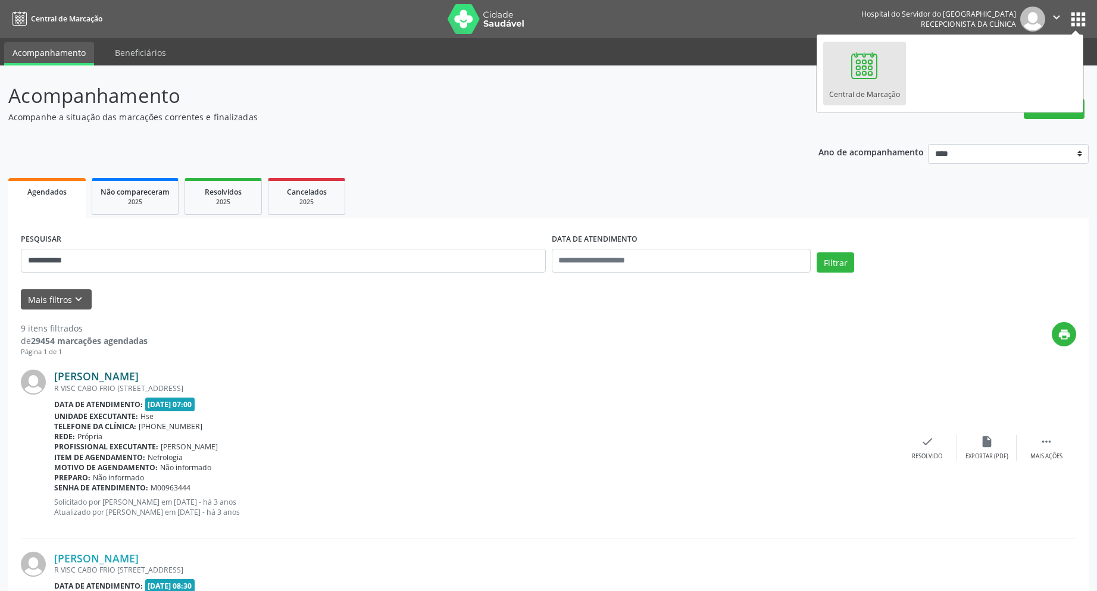
click at [127, 380] on link "Jose Oliveira da Silva" at bounding box center [96, 376] width 85 height 13
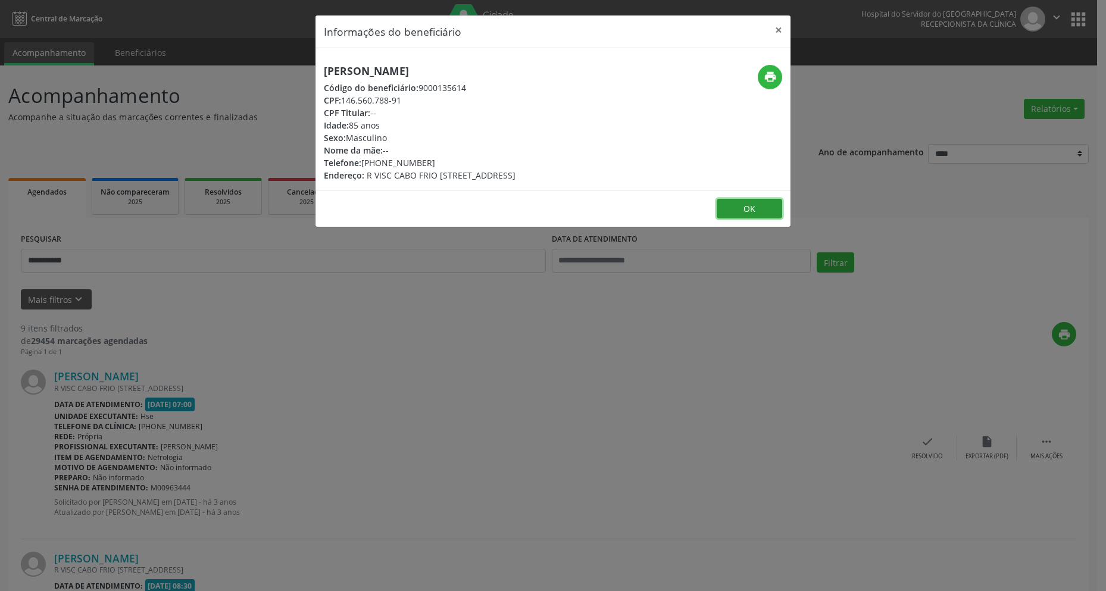
click at [753, 210] on button "OK" at bounding box center [749, 209] width 65 height 20
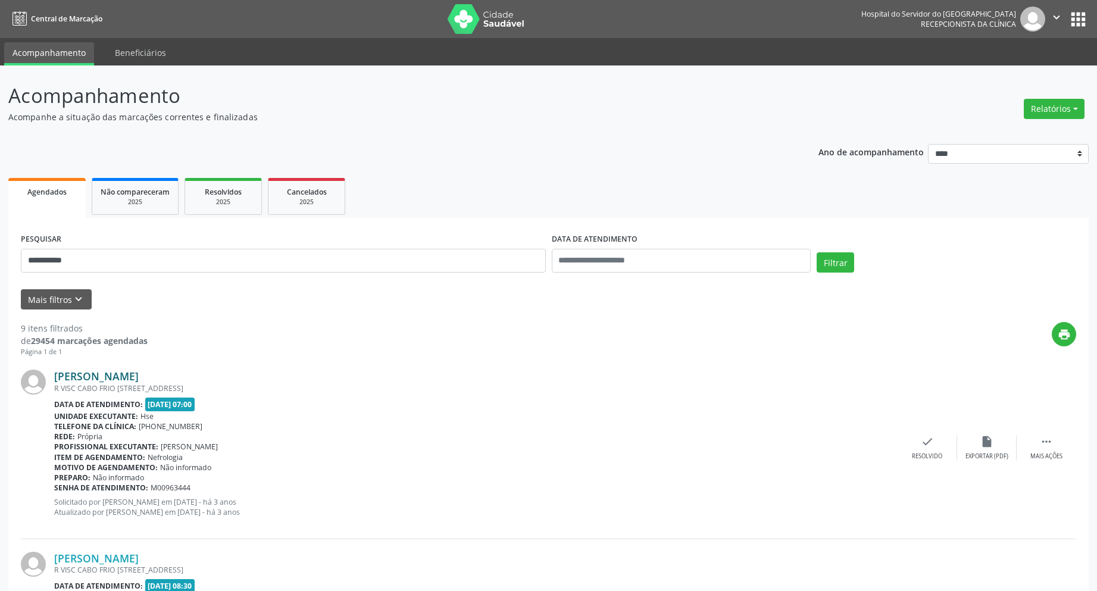
click at [139, 374] on link "Jose Oliveira da Silva" at bounding box center [96, 376] width 85 height 13
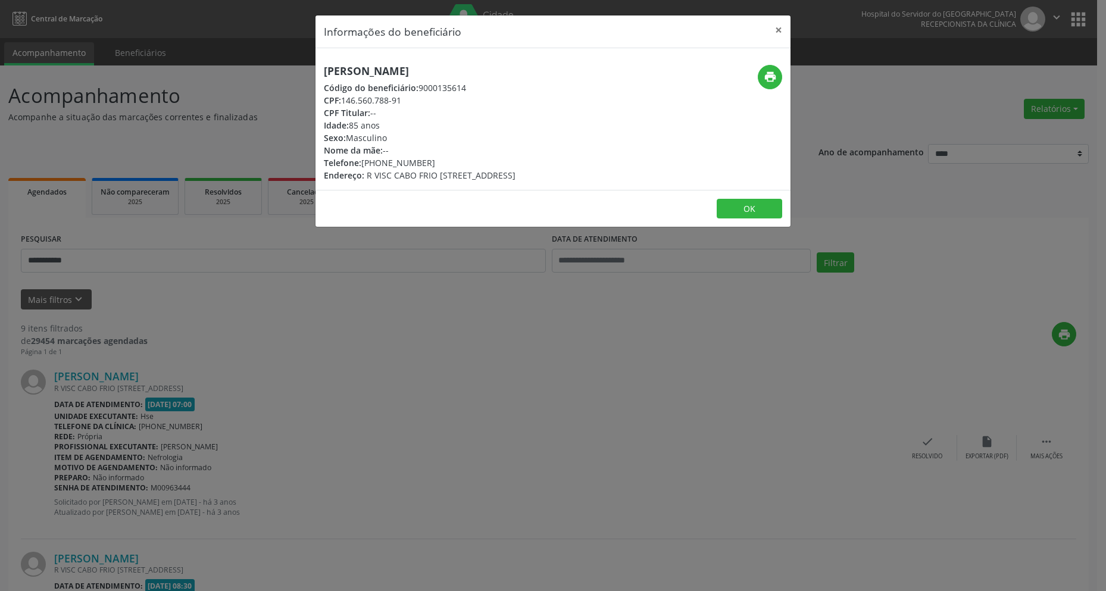
click at [1076, 21] on div "Informações do beneficiário × Jose Oliveira da Silva Código do beneficiário: 90…" at bounding box center [553, 295] width 1106 height 591
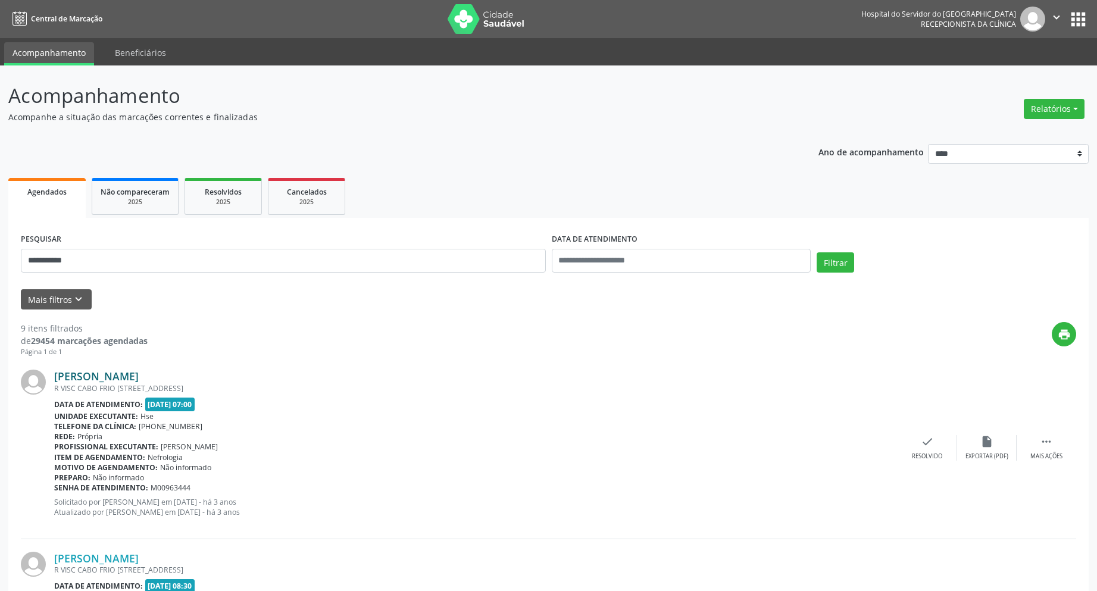
click at [83, 372] on link "Jose Oliveira da Silva" at bounding box center [96, 376] width 85 height 13
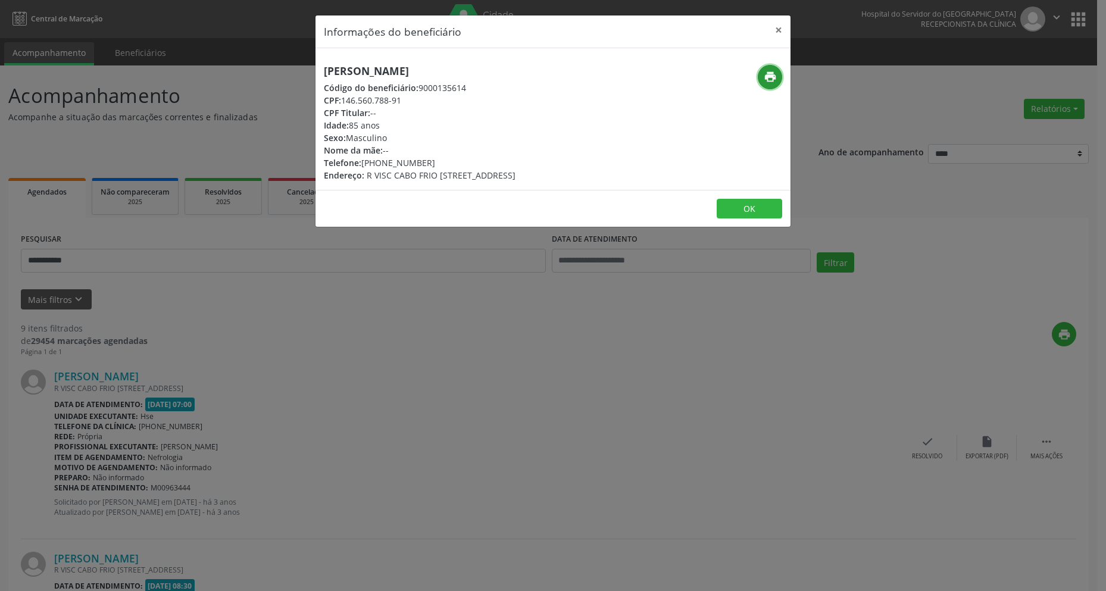
click at [770, 75] on icon "print" at bounding box center [770, 76] width 13 height 13
click at [745, 211] on button "OK" at bounding box center [749, 209] width 65 height 20
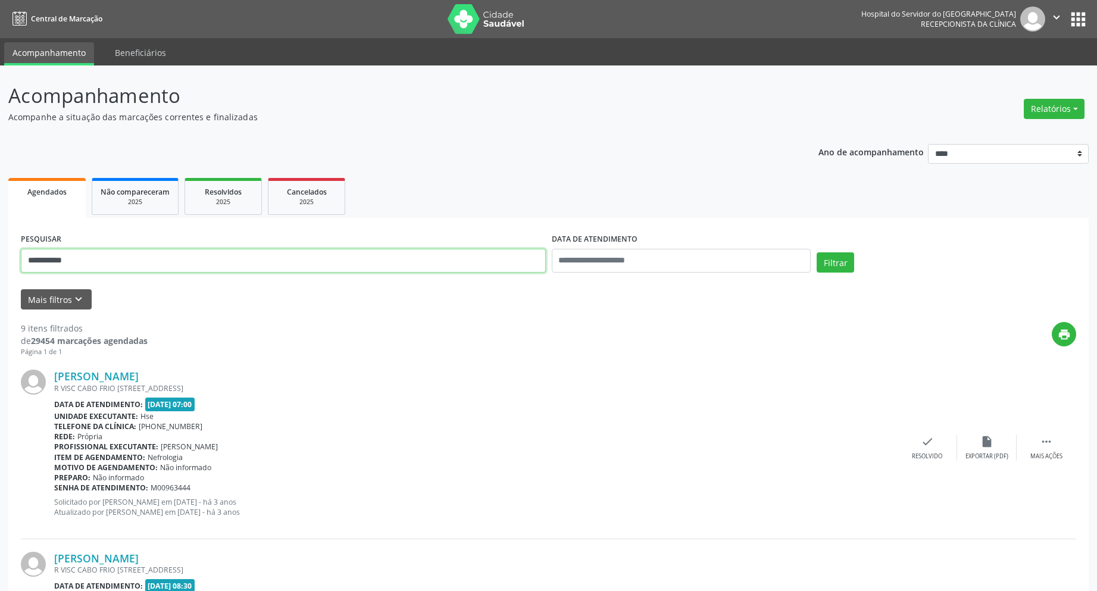
click at [148, 258] on input "**********" at bounding box center [283, 261] width 525 height 24
type input "*"
type input "**********"
click at [659, 263] on input "text" at bounding box center [682, 261] width 260 height 24
click at [701, 254] on input "text" at bounding box center [682, 261] width 260 height 24
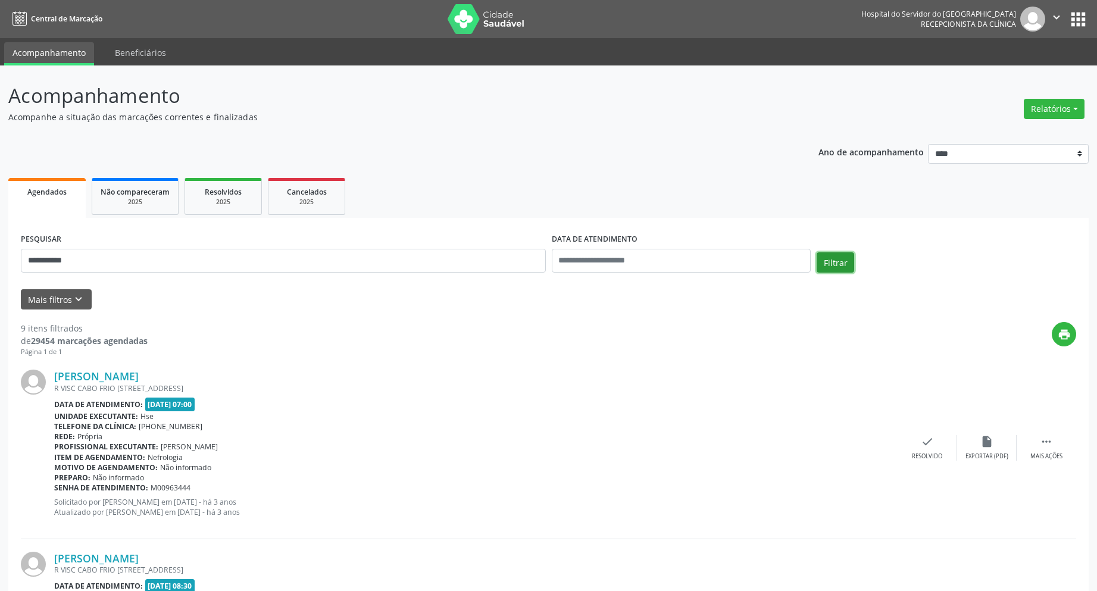
click at [836, 261] on button "Filtrar" at bounding box center [836, 262] width 38 height 20
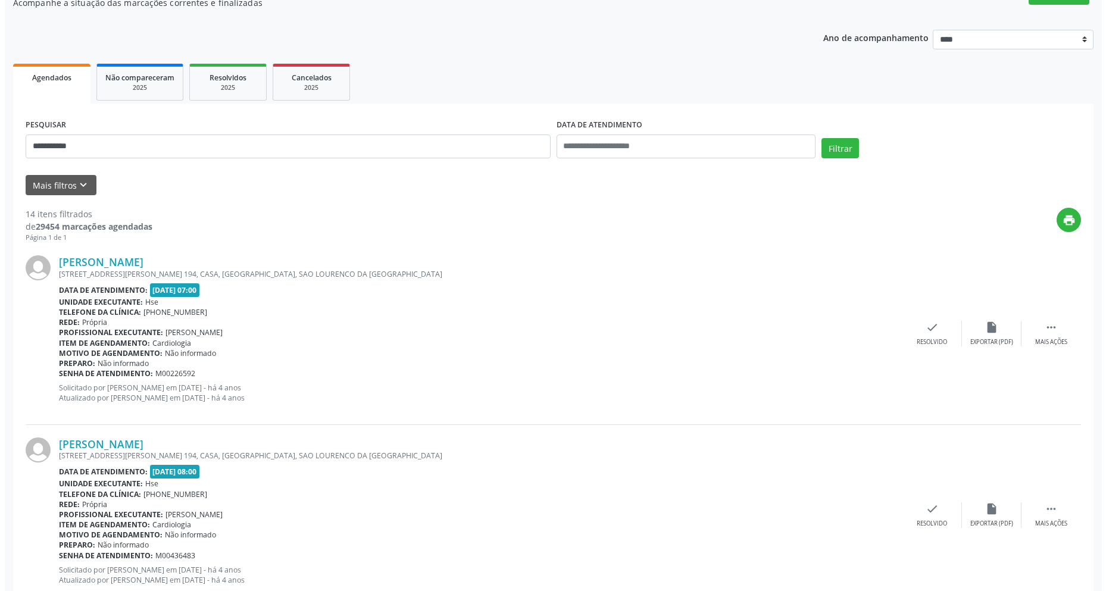
scroll to position [119, 0]
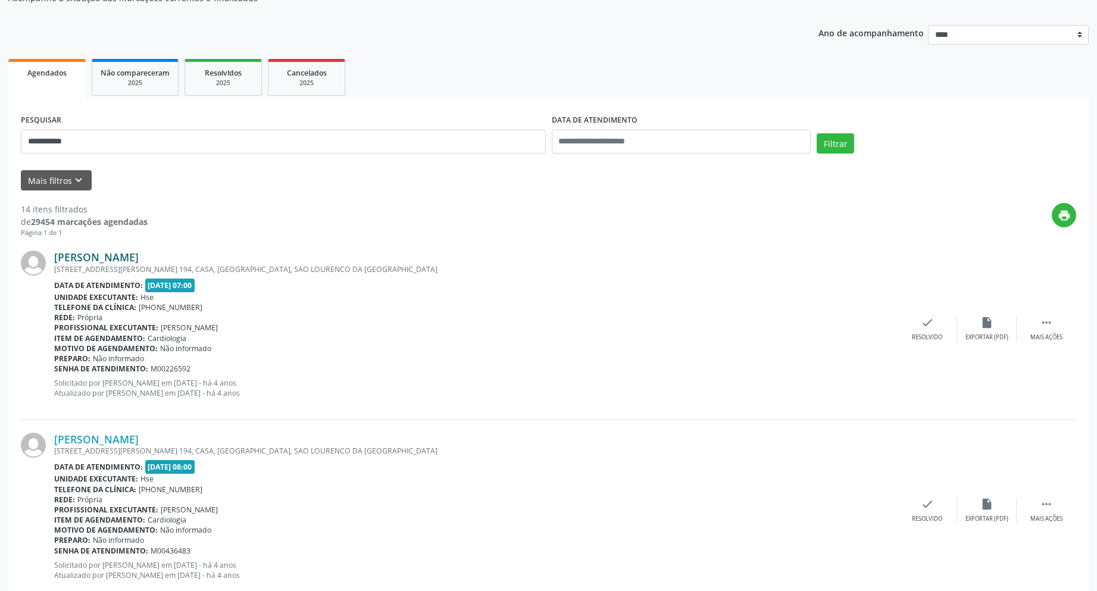
click at [96, 259] on link "Zilda Alves dos Santos" at bounding box center [96, 257] width 85 height 13
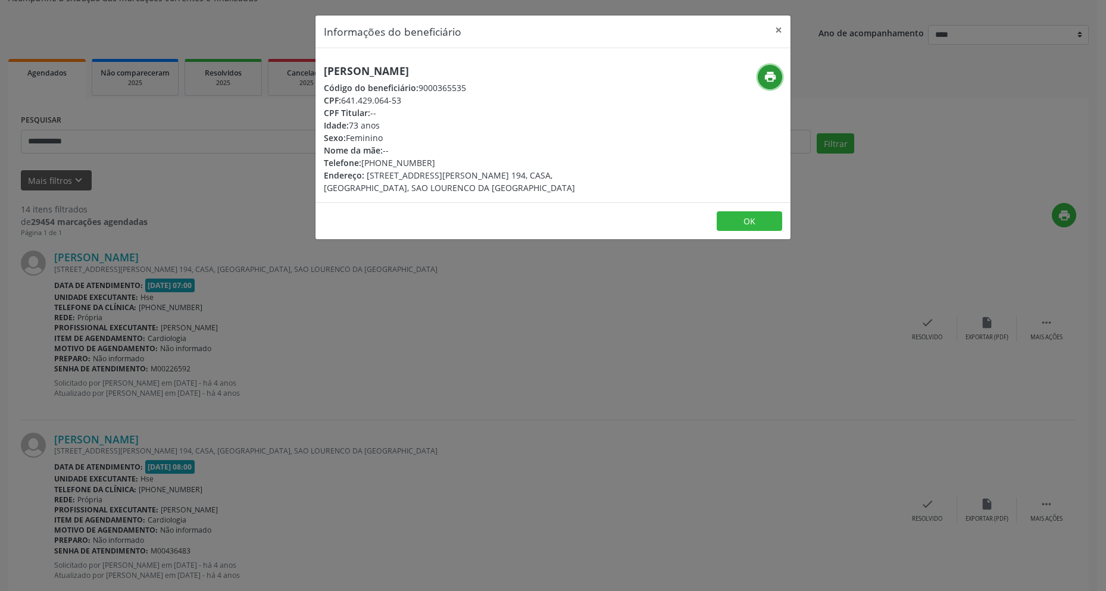
click at [767, 74] on icon "print" at bounding box center [770, 76] width 13 height 13
